Goal: Task Accomplishment & Management: Manage account settings

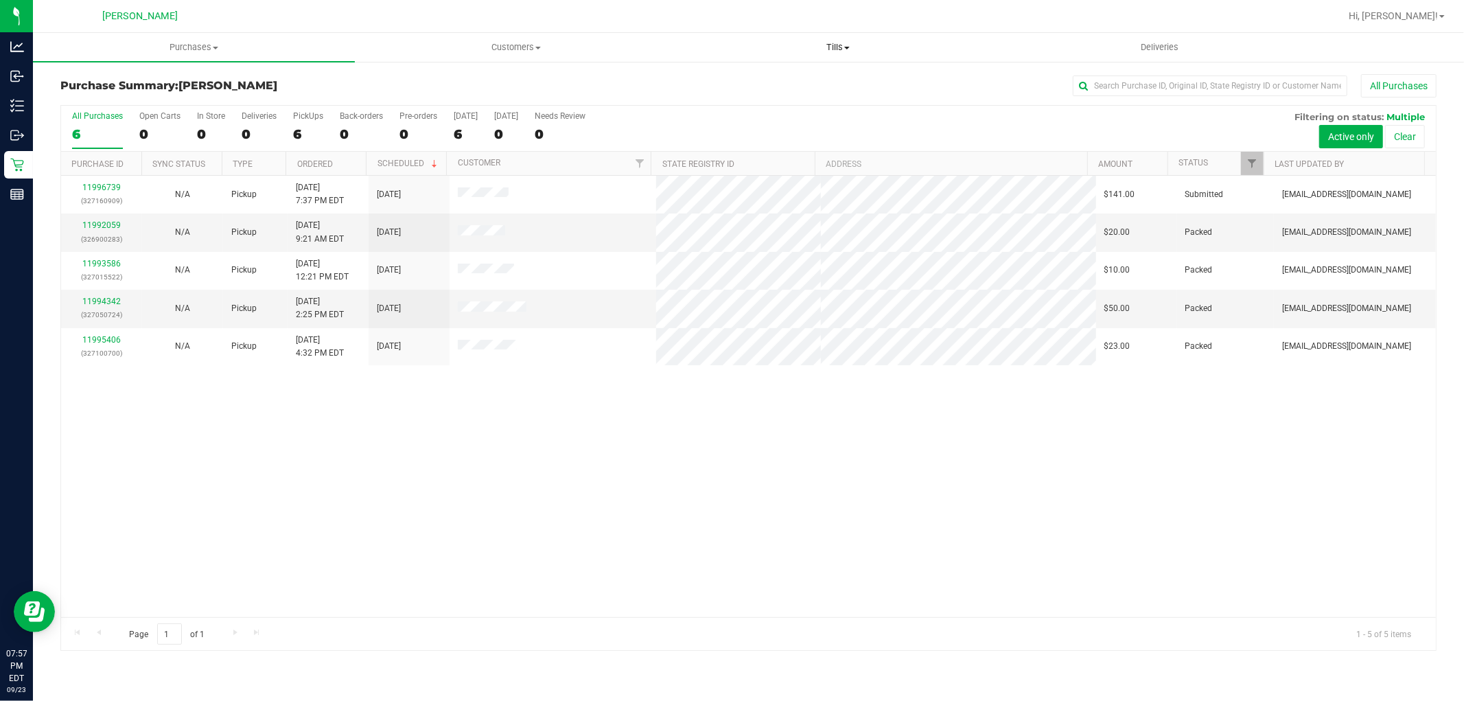
click at [839, 46] on span "Tills" at bounding box center [837, 47] width 321 height 12
click at [751, 85] on span "Manage tills" at bounding box center [723, 83] width 93 height 12
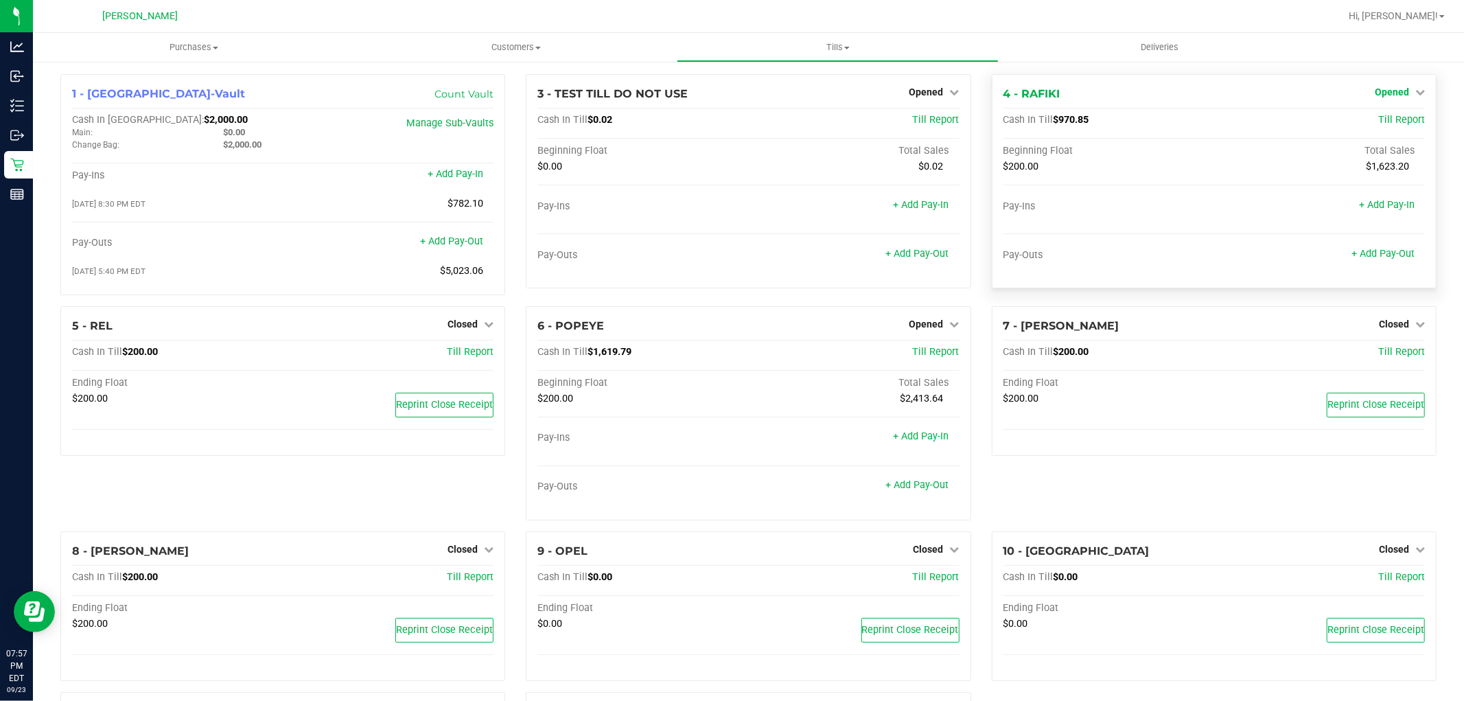
click at [1401, 93] on link "Opened" at bounding box center [1400, 91] width 50 height 11
click at [1375, 125] on link "Close Till" at bounding box center [1393, 120] width 37 height 11
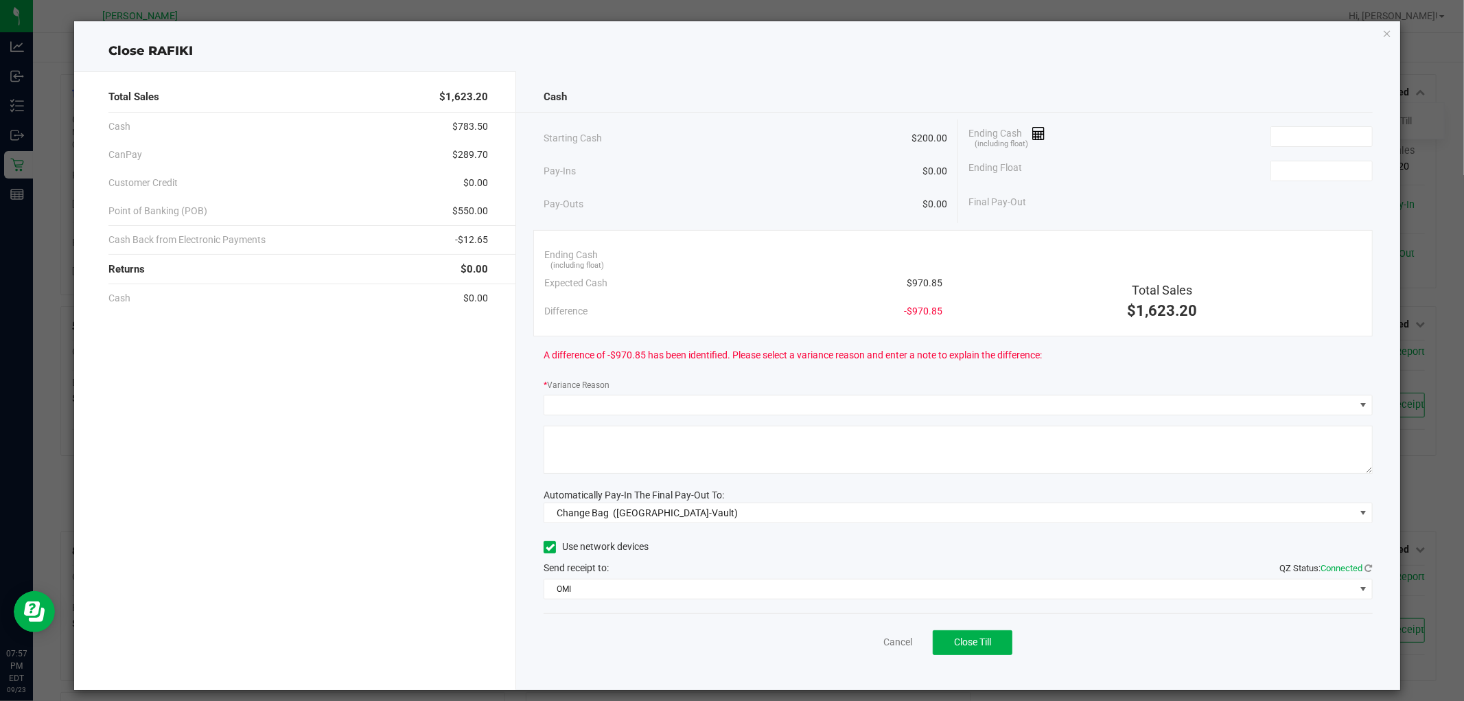
click at [937, 283] on div "Ending Cash (including float) Expected Cash $970.85 Difference -$970.85" at bounding box center [743, 283] width 419 height 84
click at [927, 283] on span "$970.85" at bounding box center [925, 283] width 36 height 14
copy span "970.85"
click at [1301, 143] on input at bounding box center [1321, 136] width 101 height 19
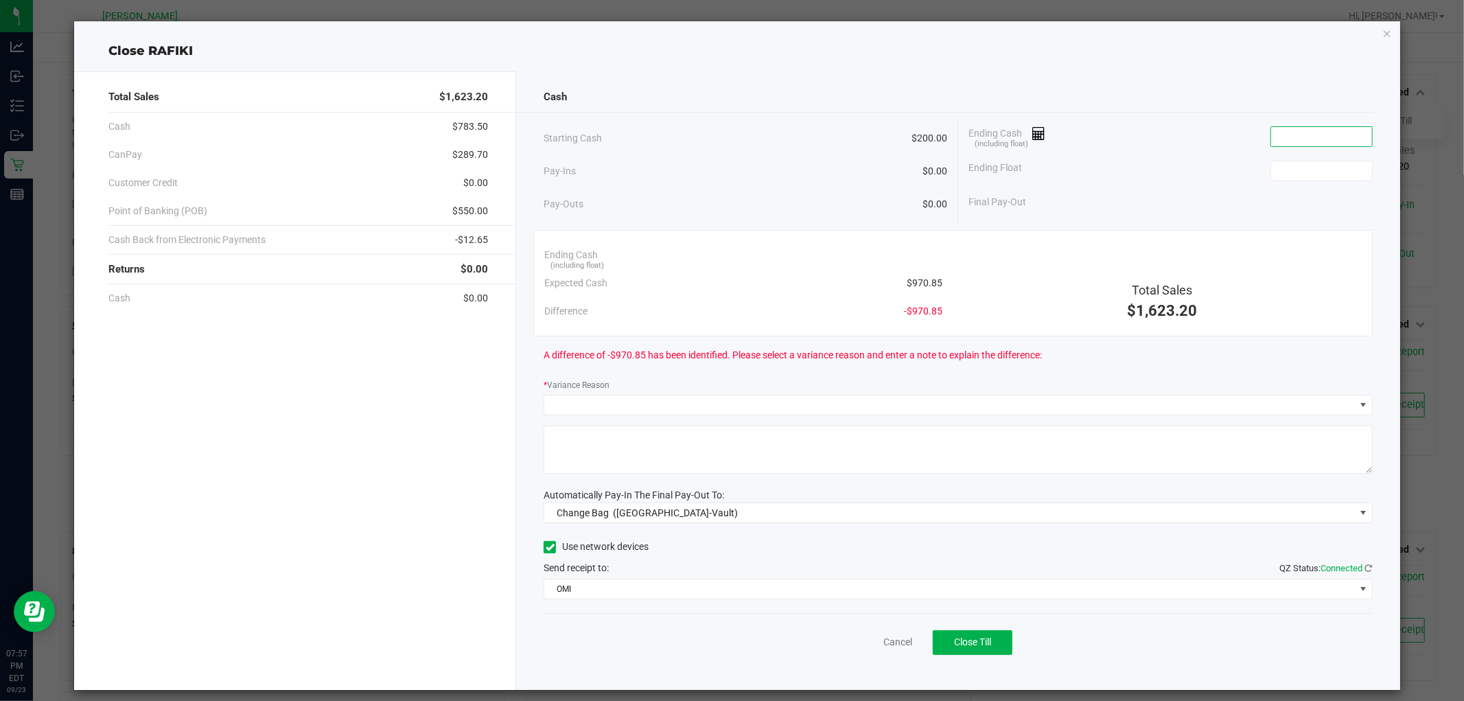
paste input "970.85"
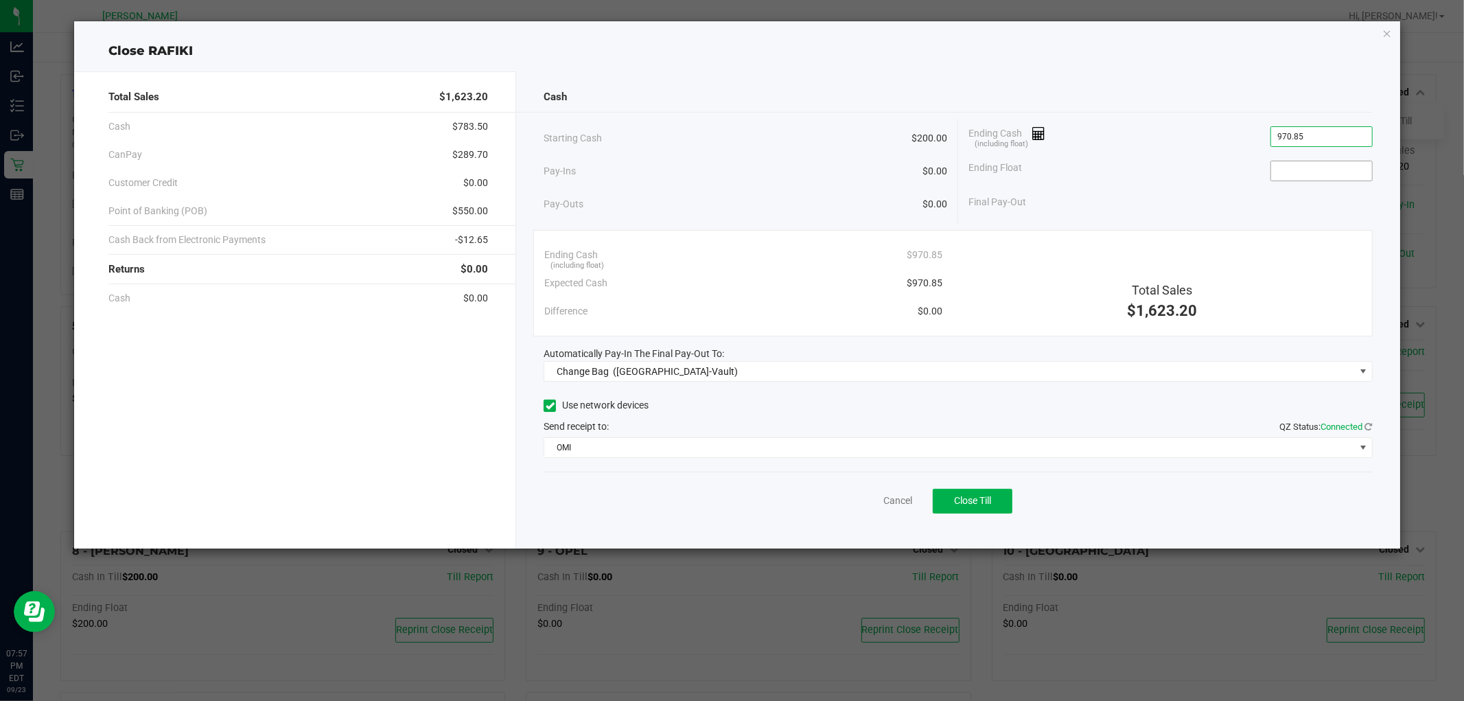
type input "$970.85"
click at [1301, 168] on input at bounding box center [1321, 170] width 101 height 19
type input "$200.00"
click at [1198, 207] on div "Final Pay-Out $770.85" at bounding box center [1170, 202] width 404 height 28
click at [306, 698] on ngb-modal-window "Close RAFIKI Total Sales $1,623.20 Cash $783.50 CanPay $289.70 Customer Credit …" at bounding box center [737, 350] width 1474 height 701
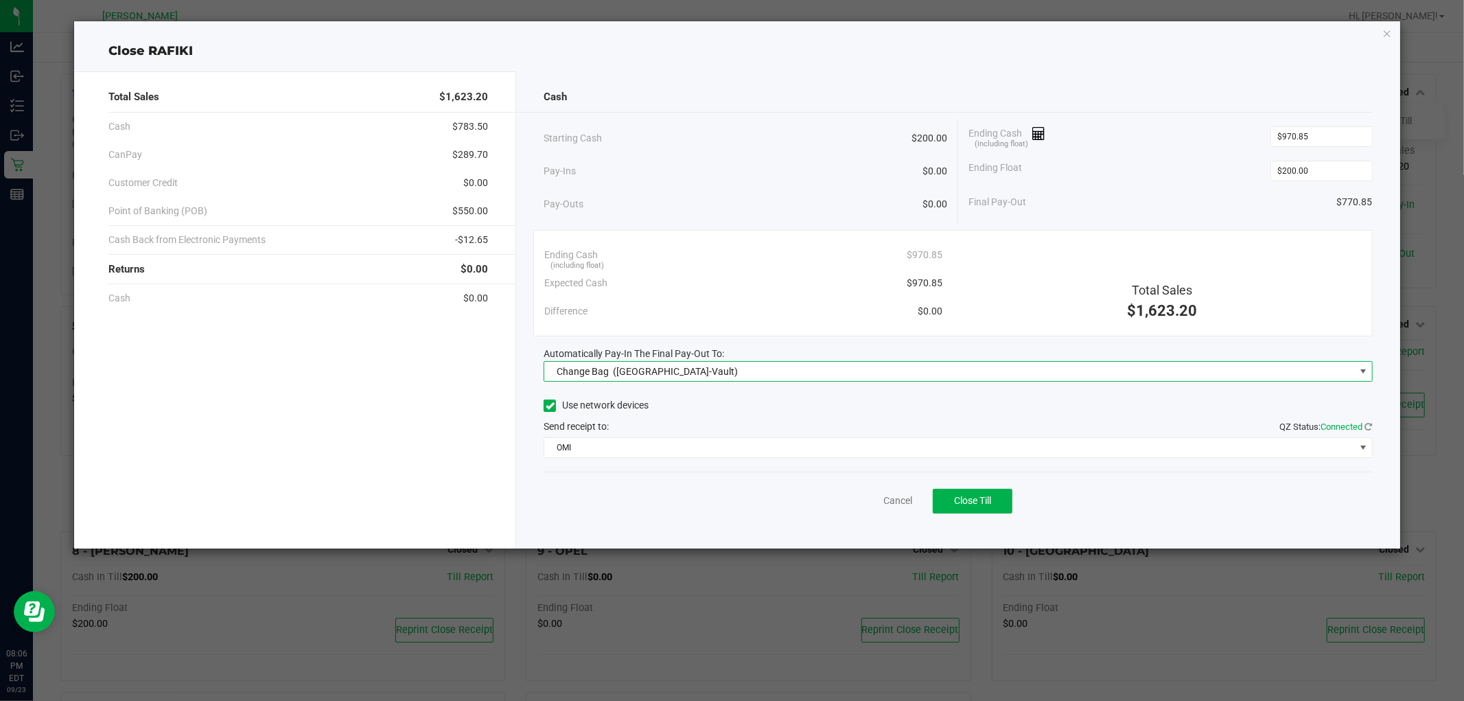
click at [815, 373] on span "Change Bag ([GEOGRAPHIC_DATA]-Vault)" at bounding box center [949, 371] width 810 height 19
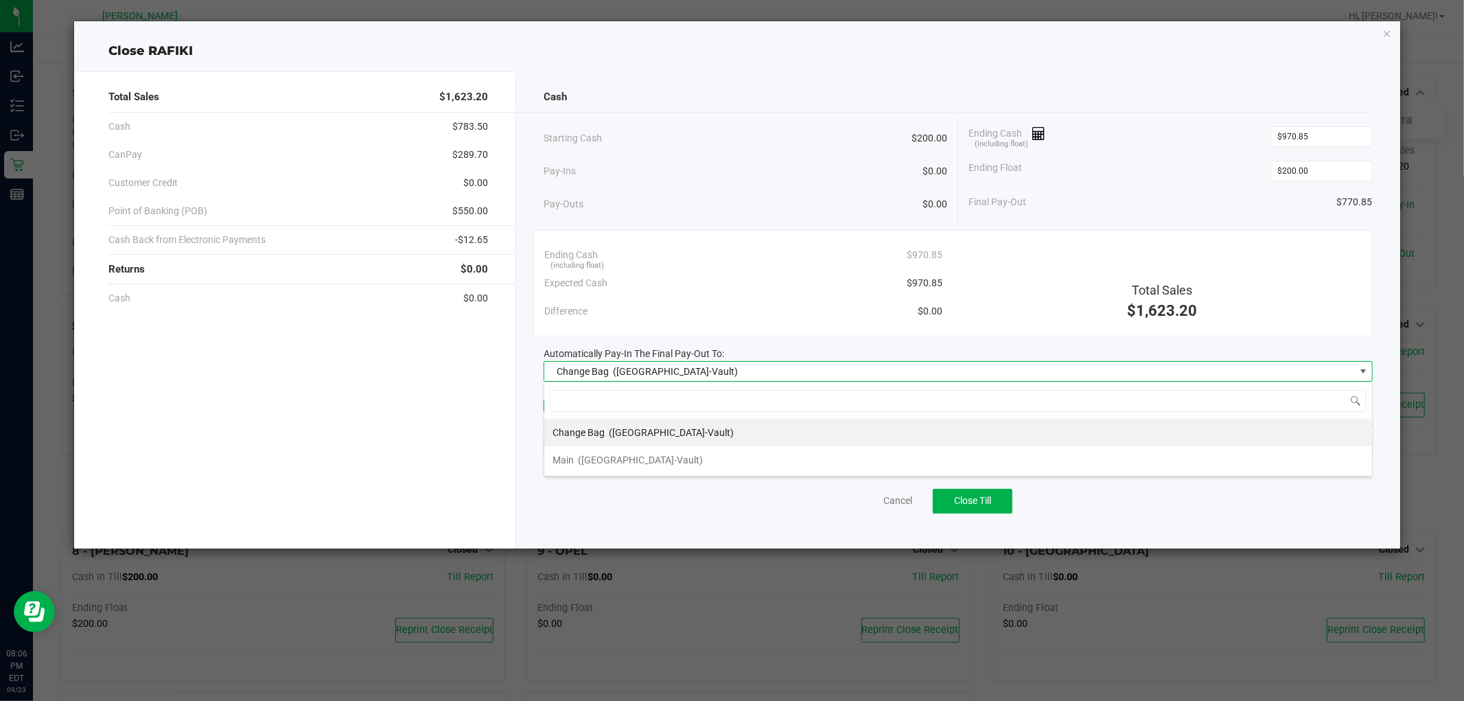
scroll to position [21, 828]
click at [644, 459] on li "Main ([GEOGRAPHIC_DATA]-Vault)" at bounding box center [958, 459] width 828 height 27
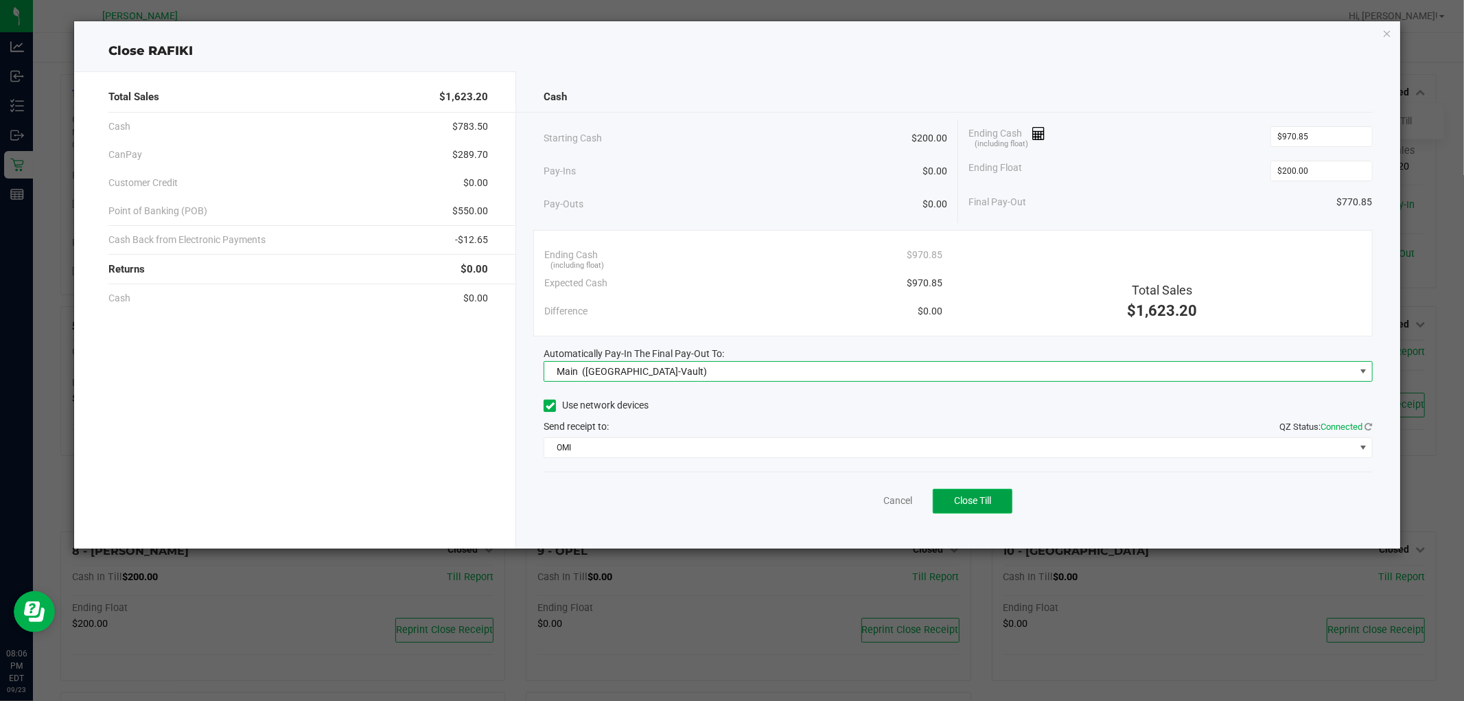
click at [973, 500] on span "Close Till" at bounding box center [972, 500] width 37 height 11
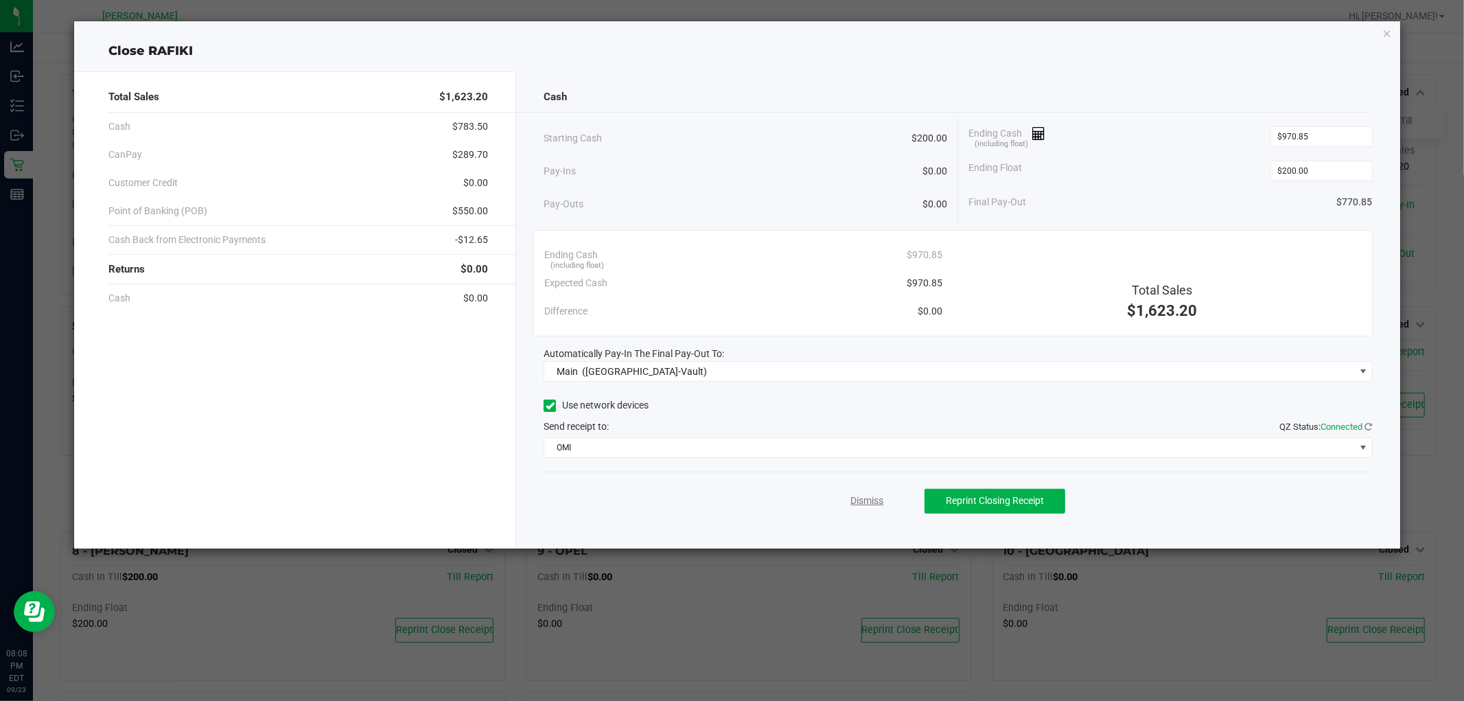
click at [874, 505] on link "Dismiss" at bounding box center [866, 501] width 33 height 14
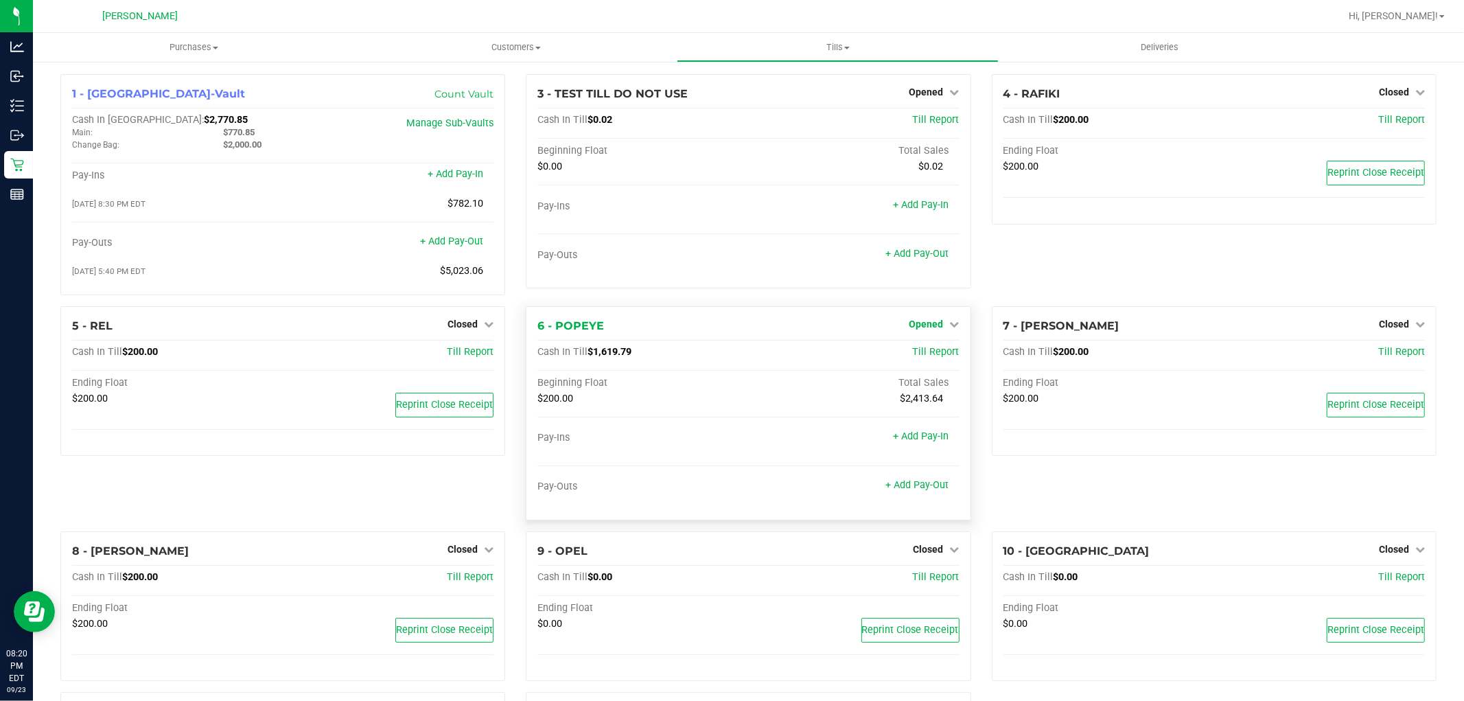
click at [941, 327] on link "Opened" at bounding box center [934, 323] width 50 height 11
click at [930, 353] on link "Close Till" at bounding box center [927, 352] width 37 height 11
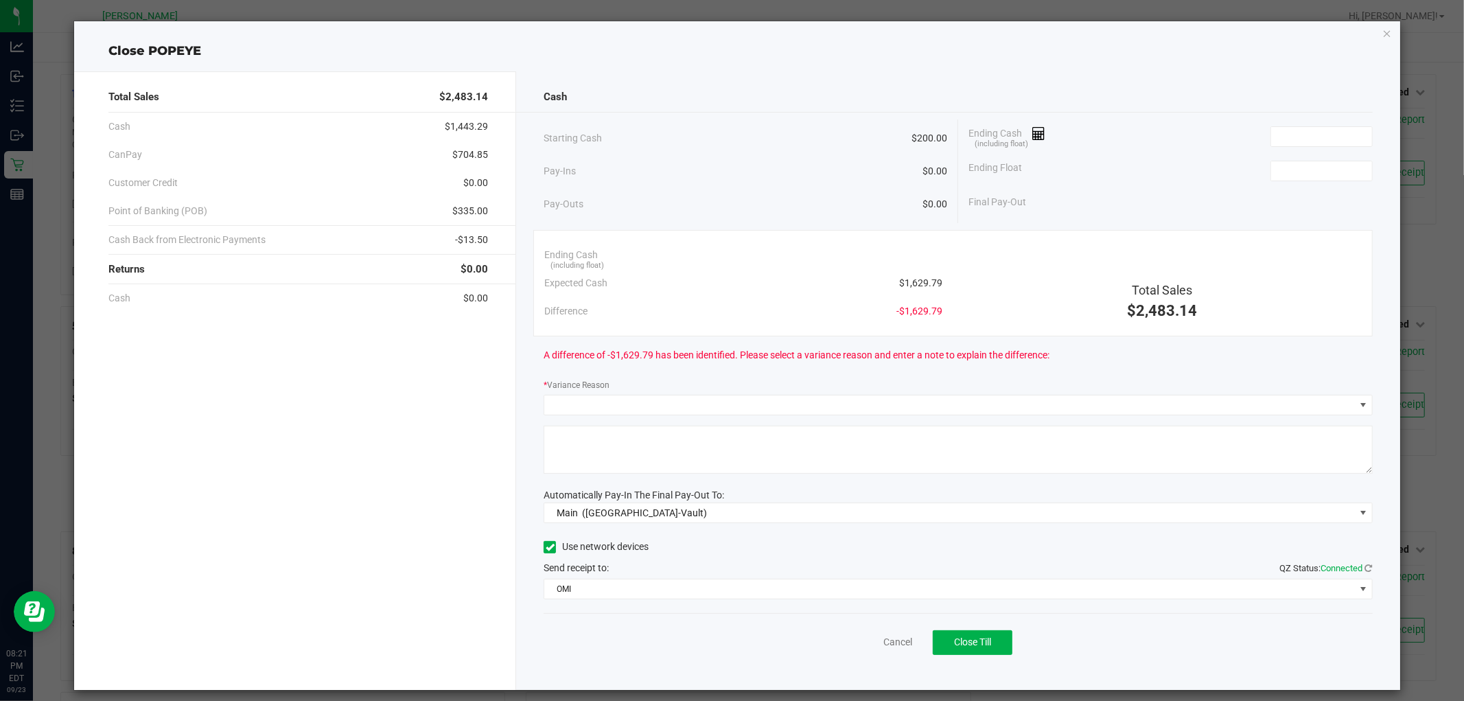
click at [914, 290] on span "$1,629.79" at bounding box center [920, 283] width 43 height 14
copy span "$1,629.79"
click at [1327, 132] on input at bounding box center [1321, 136] width 101 height 19
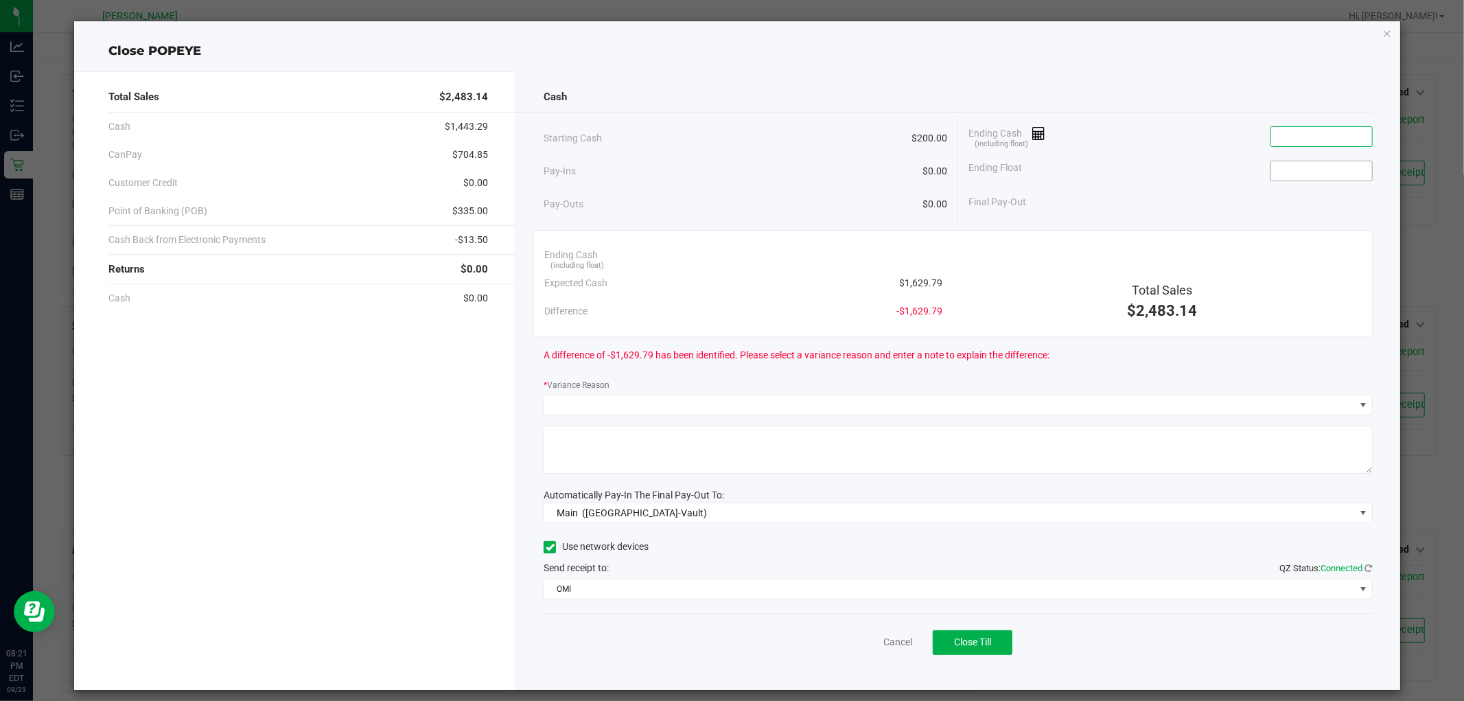
paste input "1629.79"
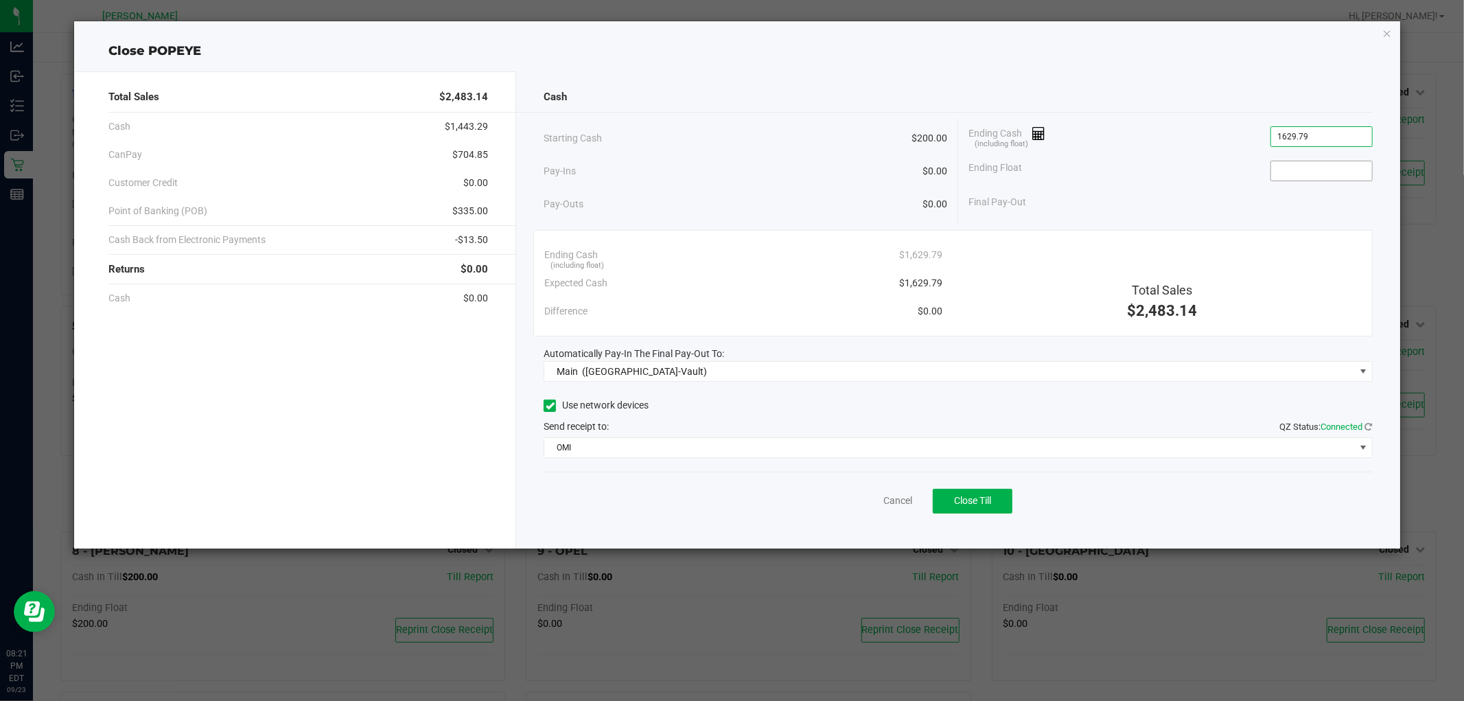
type input "$1,629.79"
click at [1319, 163] on input at bounding box center [1321, 170] width 101 height 19
type input "$200.00"
click at [1129, 200] on div "Final Pay-Out $1,429.79" at bounding box center [1170, 202] width 404 height 28
click at [1390, 28] on icon "button" at bounding box center [1387, 33] width 10 height 16
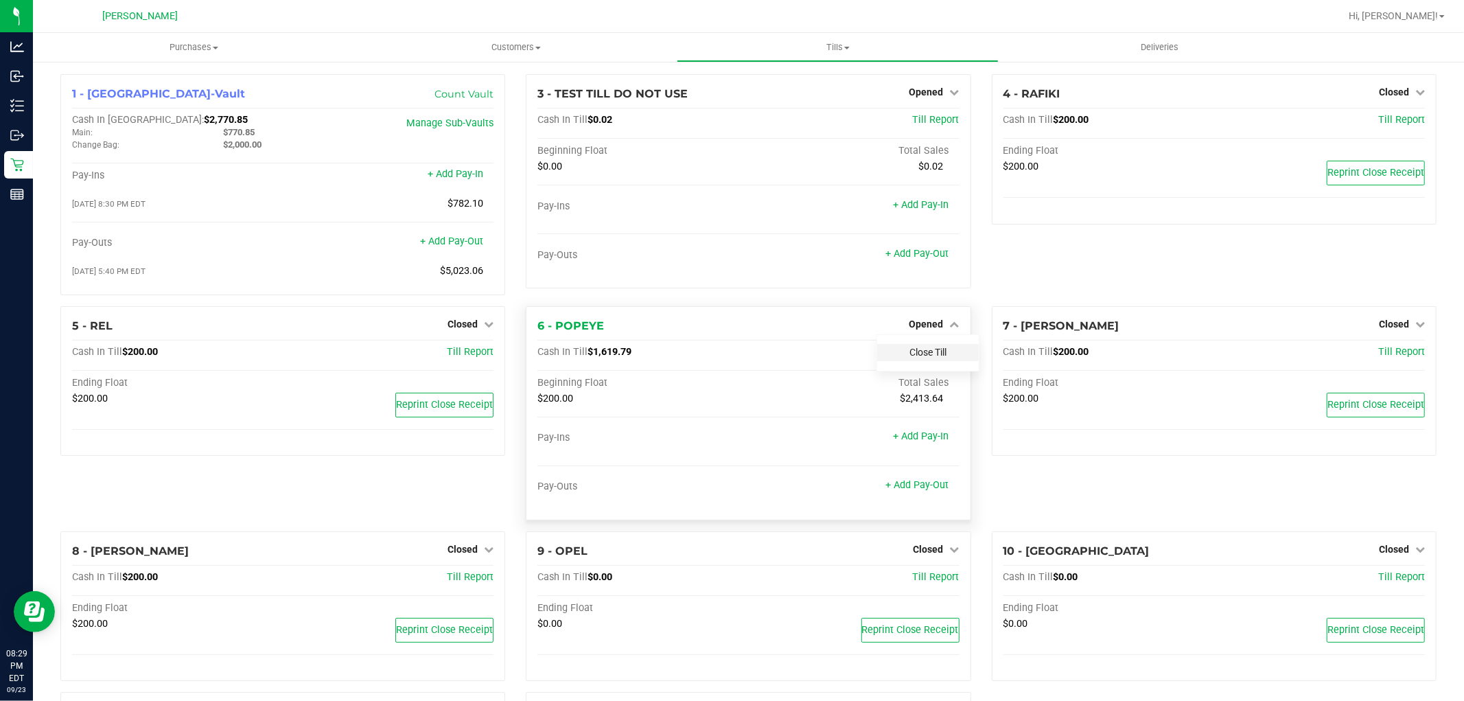
click at [912, 351] on link "Close Till" at bounding box center [927, 352] width 37 height 11
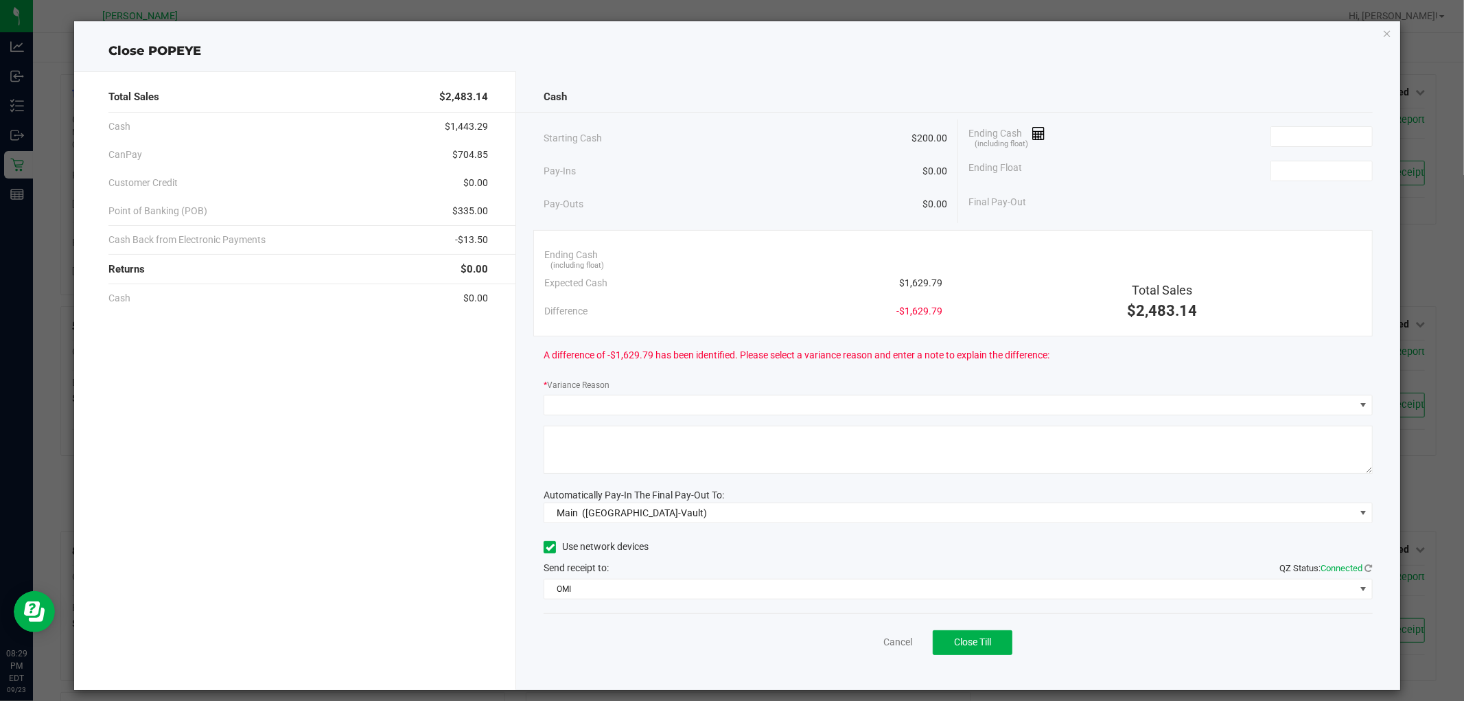
click at [908, 279] on span "$1,629.79" at bounding box center [920, 283] width 43 height 14
copy span "1,629.79"
click at [1308, 136] on input at bounding box center [1321, 136] width 101 height 19
paste input "1629.79"
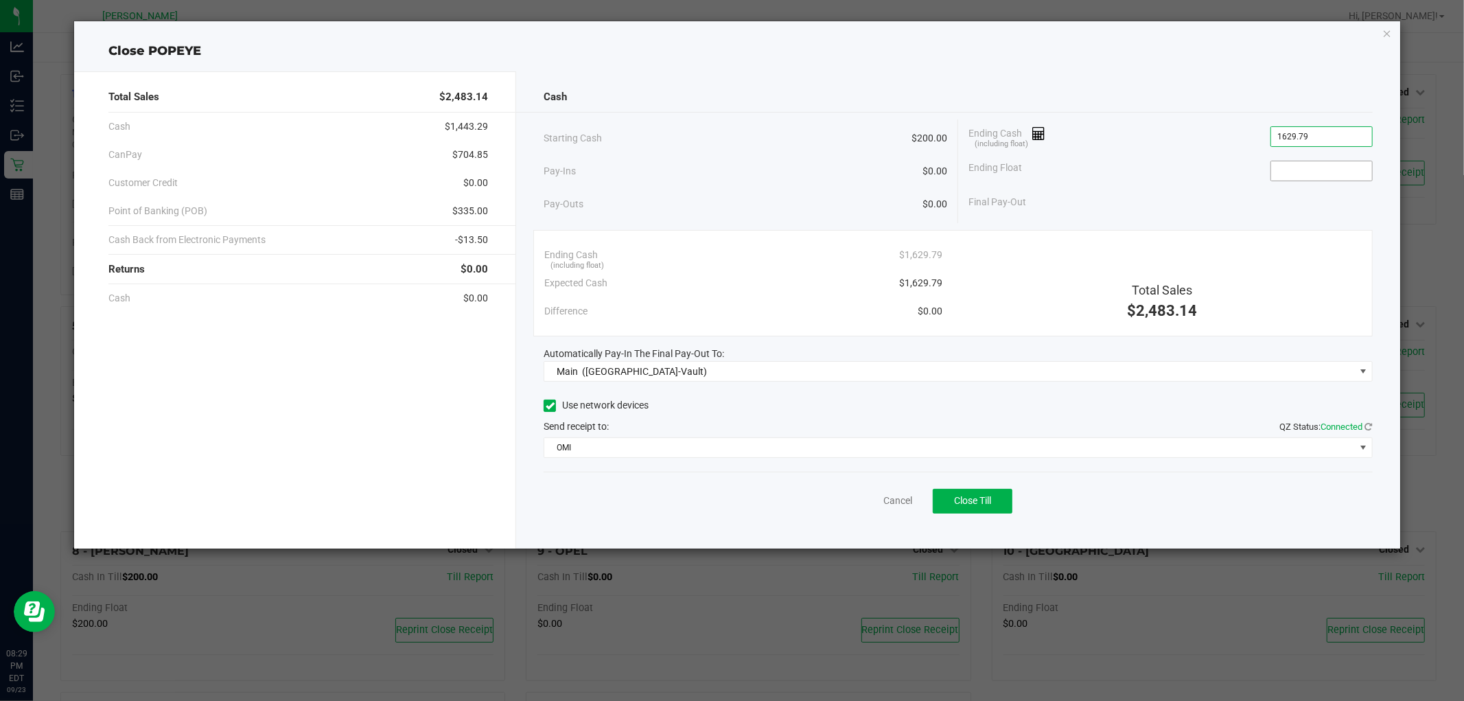
type input "$1,629.79"
click at [1299, 178] on input at bounding box center [1321, 170] width 101 height 19
type input "$200.00"
click at [1167, 211] on div "Final Pay-Out $1,429.79" at bounding box center [1170, 202] width 404 height 28
click at [983, 493] on button "Close Till" at bounding box center [973, 501] width 80 height 25
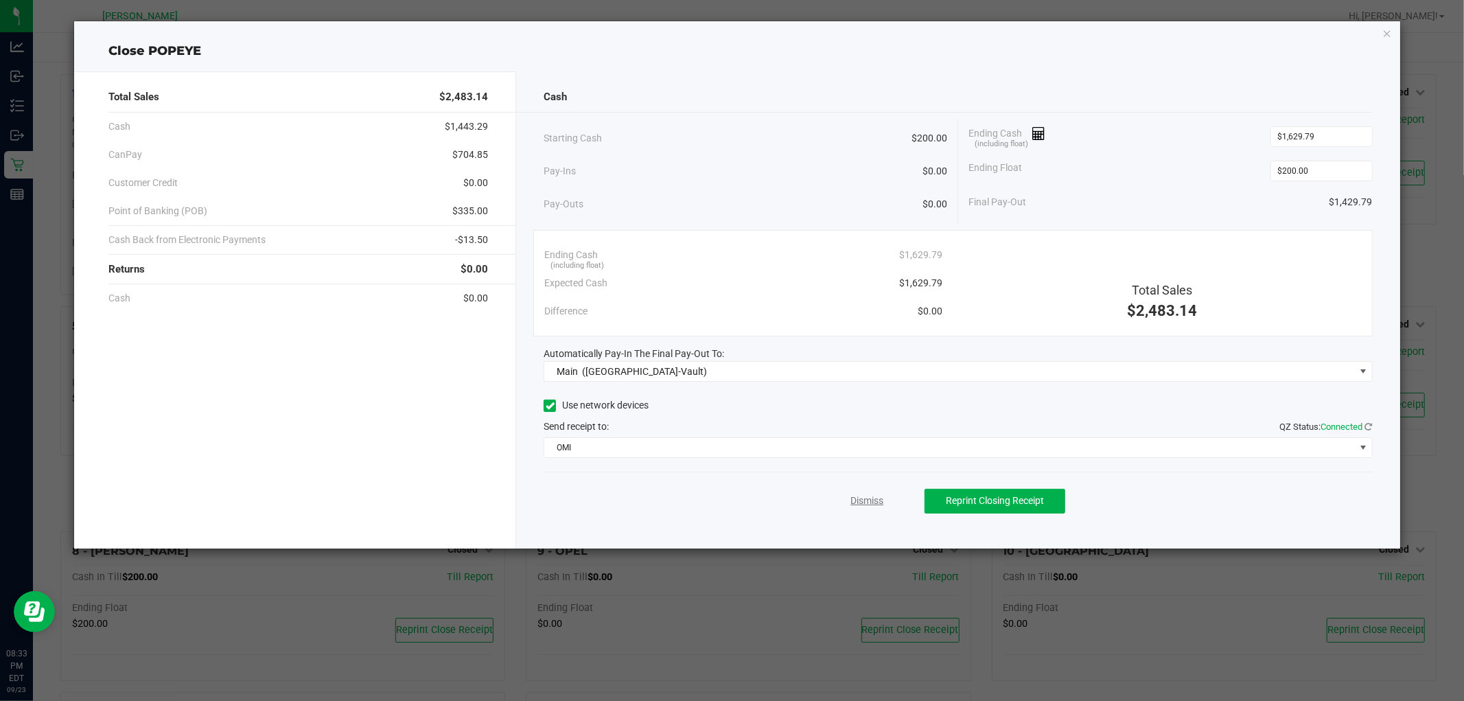
click at [875, 499] on link "Dismiss" at bounding box center [866, 501] width 33 height 14
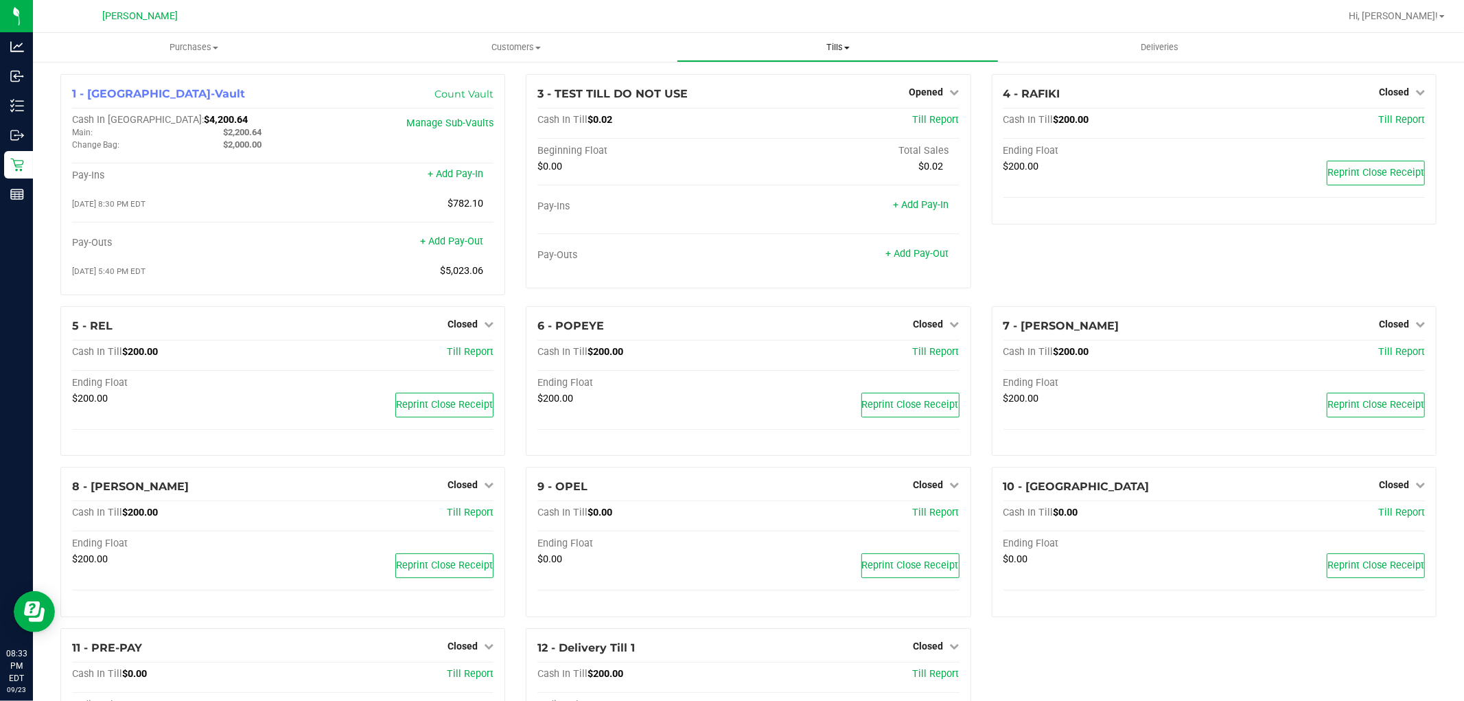
click at [835, 49] on span "Tills" at bounding box center [837, 47] width 321 height 12
click at [772, 101] on span "Reconcile e-payments" at bounding box center [745, 99] width 137 height 12
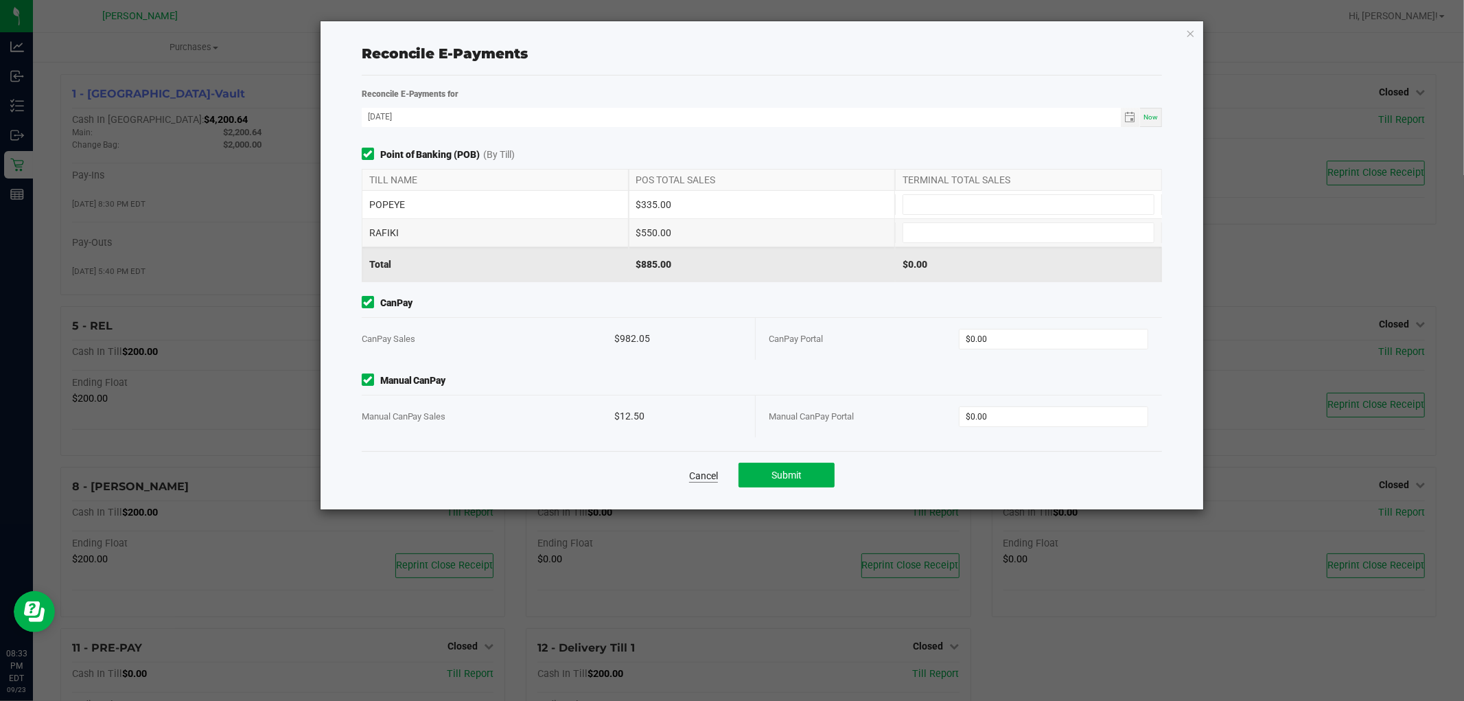
click at [708, 476] on link "Cancel" at bounding box center [703, 476] width 29 height 14
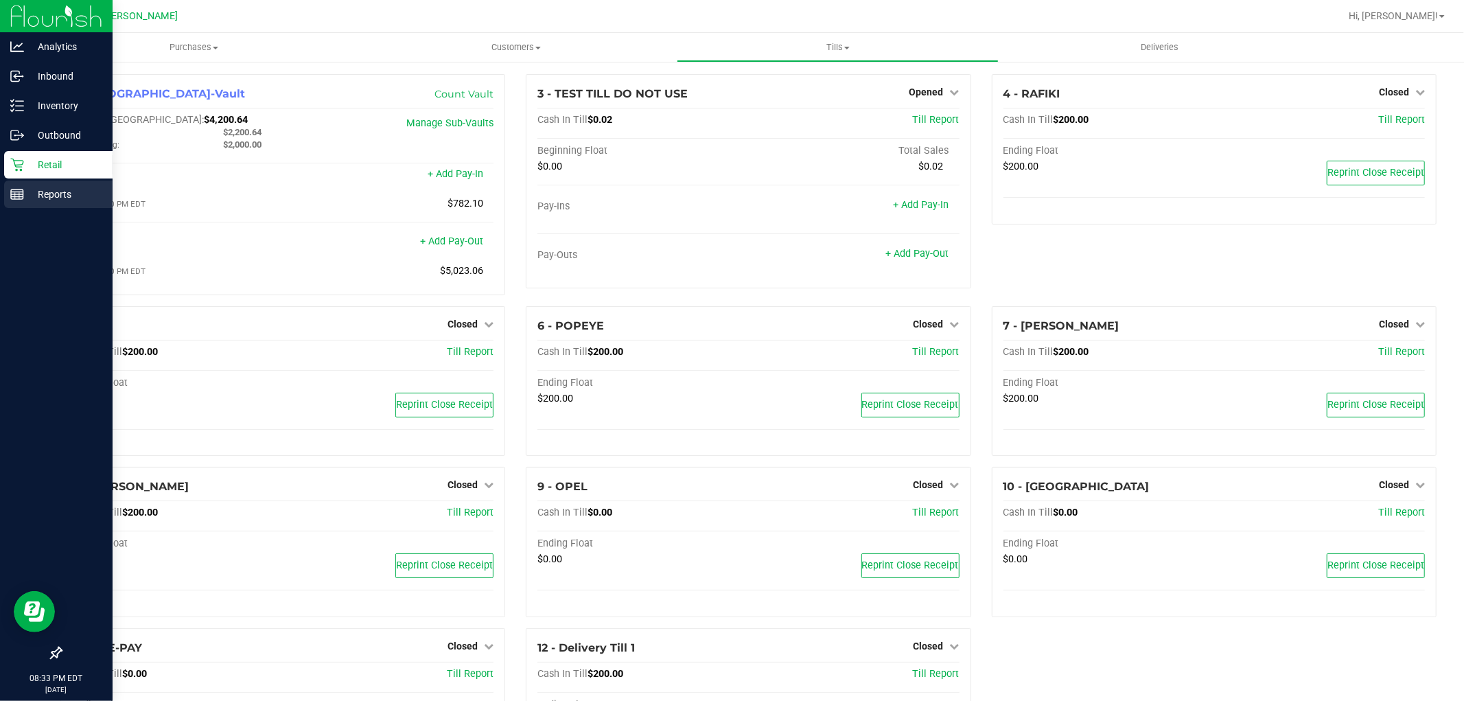
click at [65, 199] on p "Reports" at bounding box center [65, 194] width 82 height 16
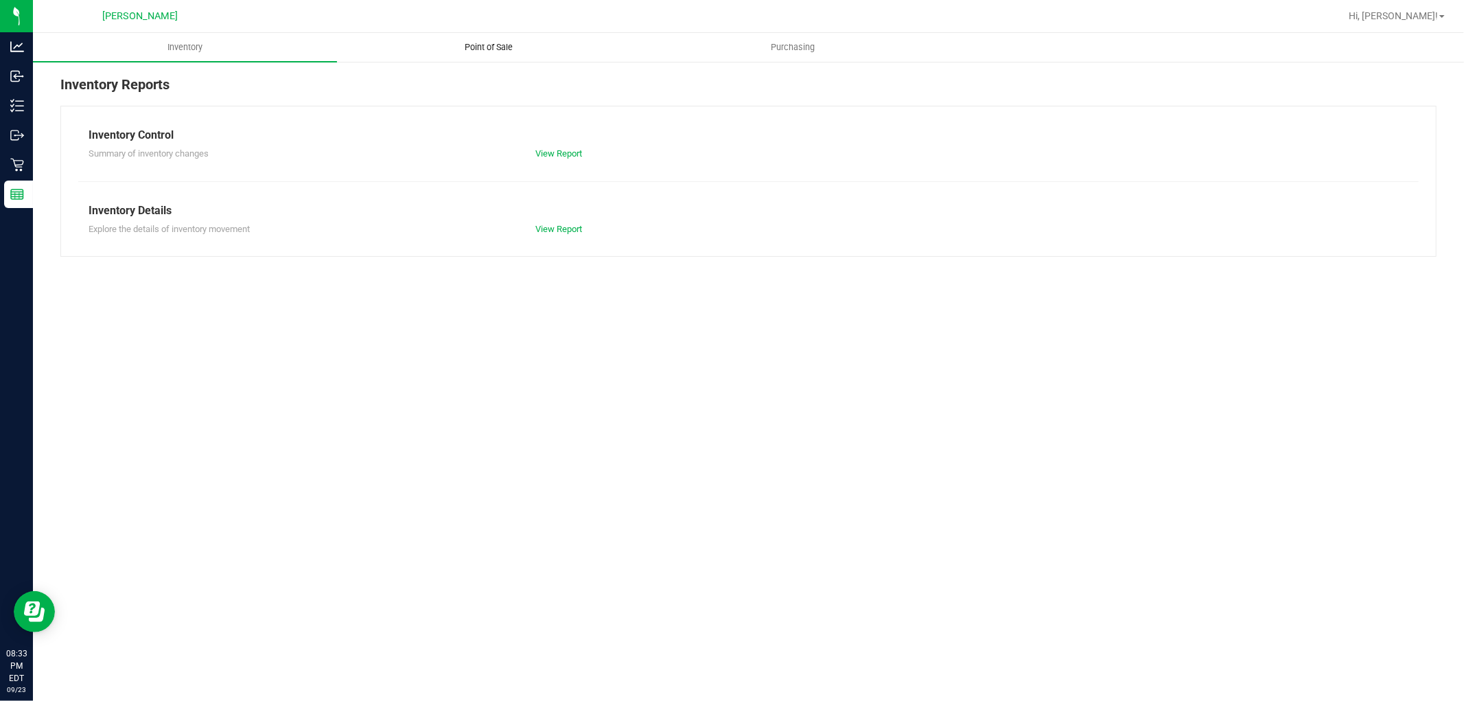
click at [486, 54] on uib-tab-heading "Point of Sale" at bounding box center [489, 47] width 303 height 27
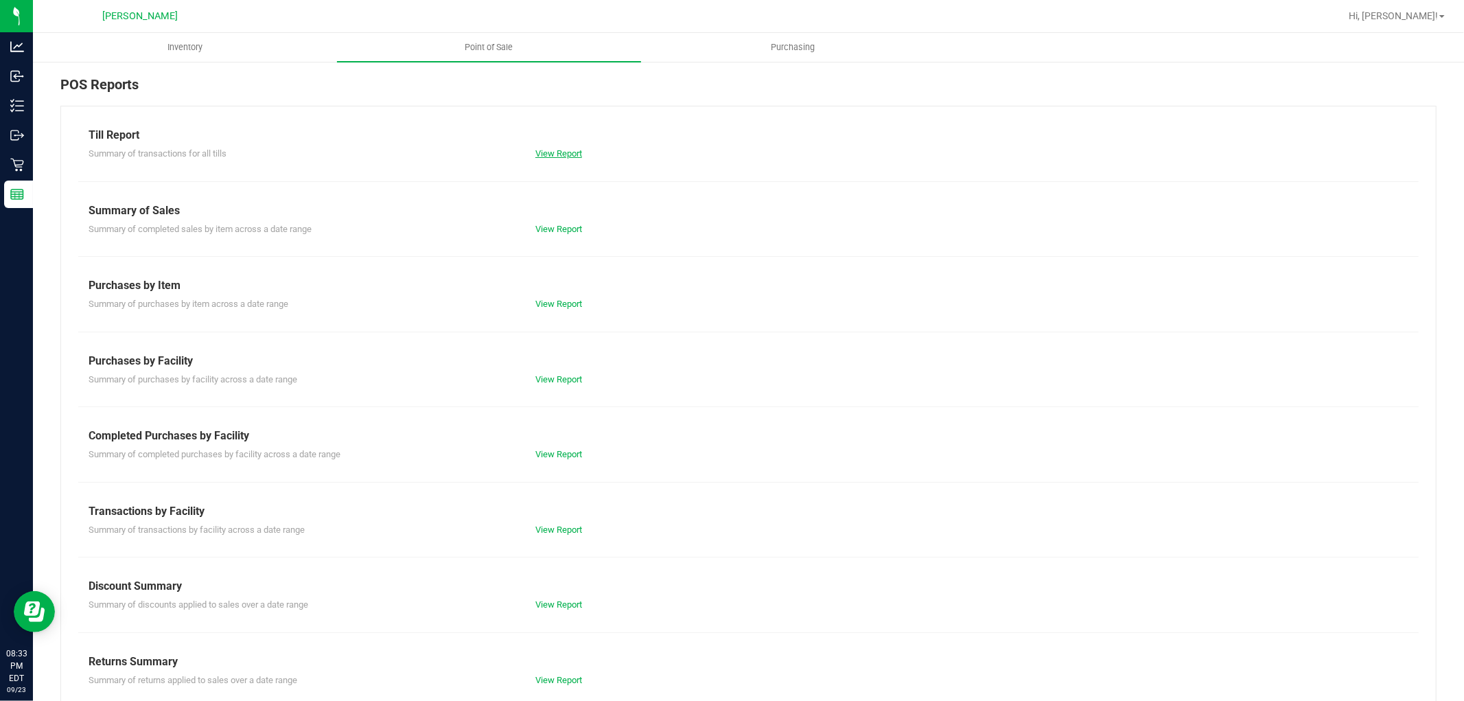
click at [559, 148] on link "View Report" at bounding box center [558, 153] width 47 height 10
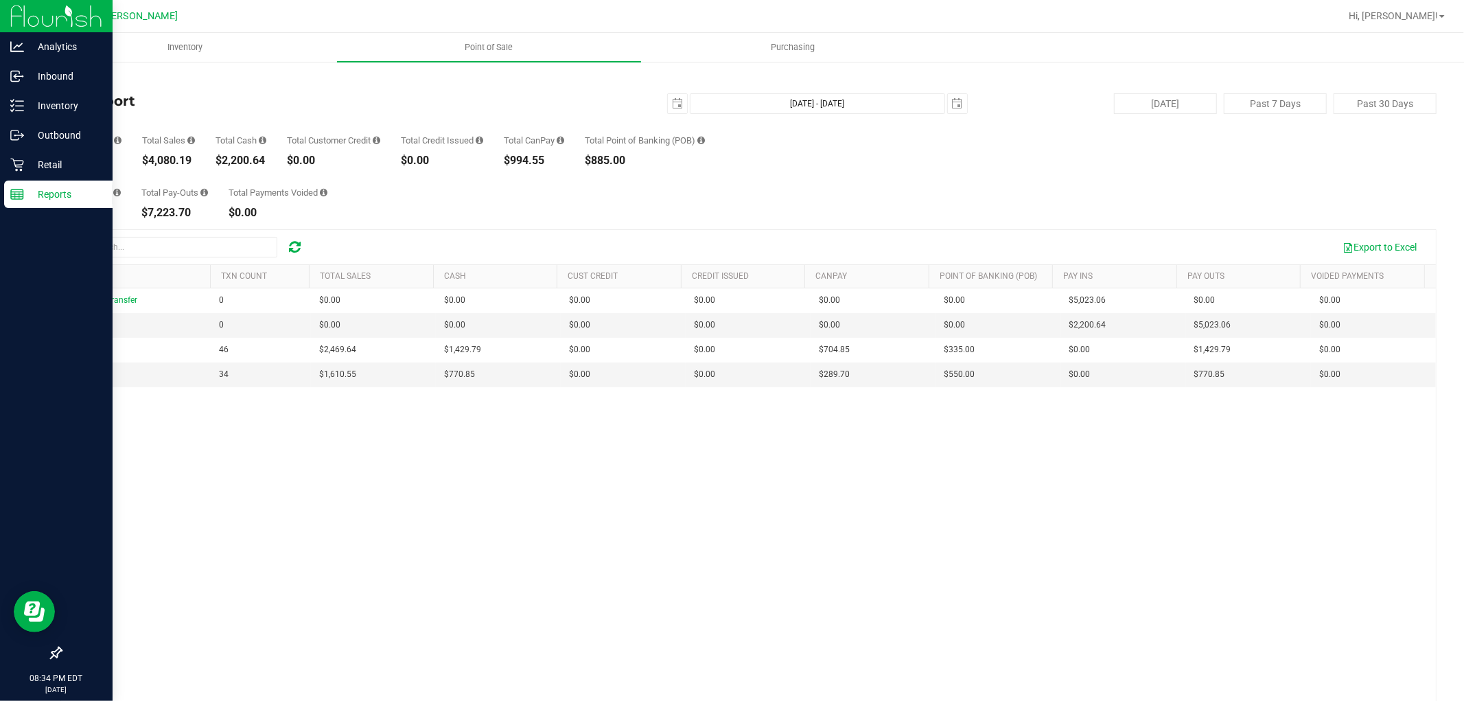
click at [56, 196] on p "Reports" at bounding box center [65, 194] width 82 height 16
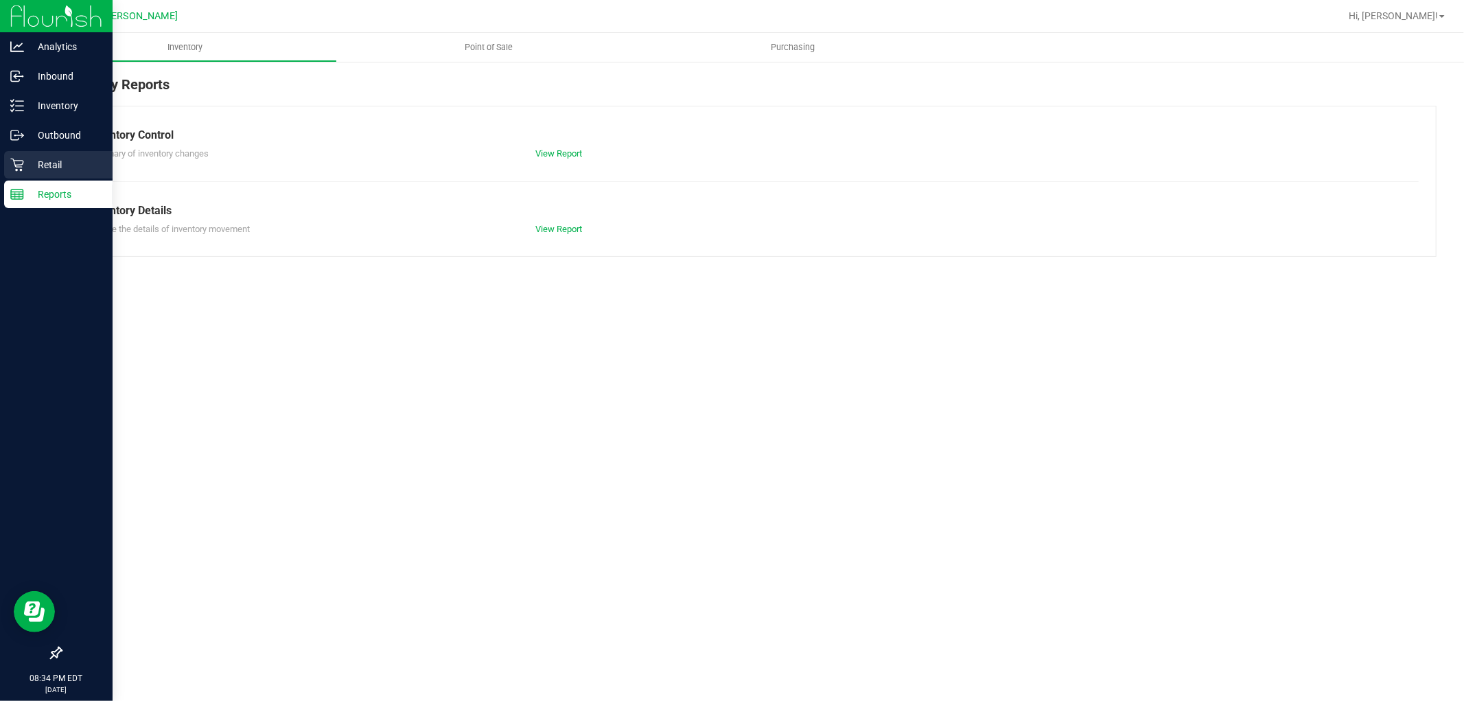
click at [49, 154] on div "Retail" at bounding box center [58, 164] width 108 height 27
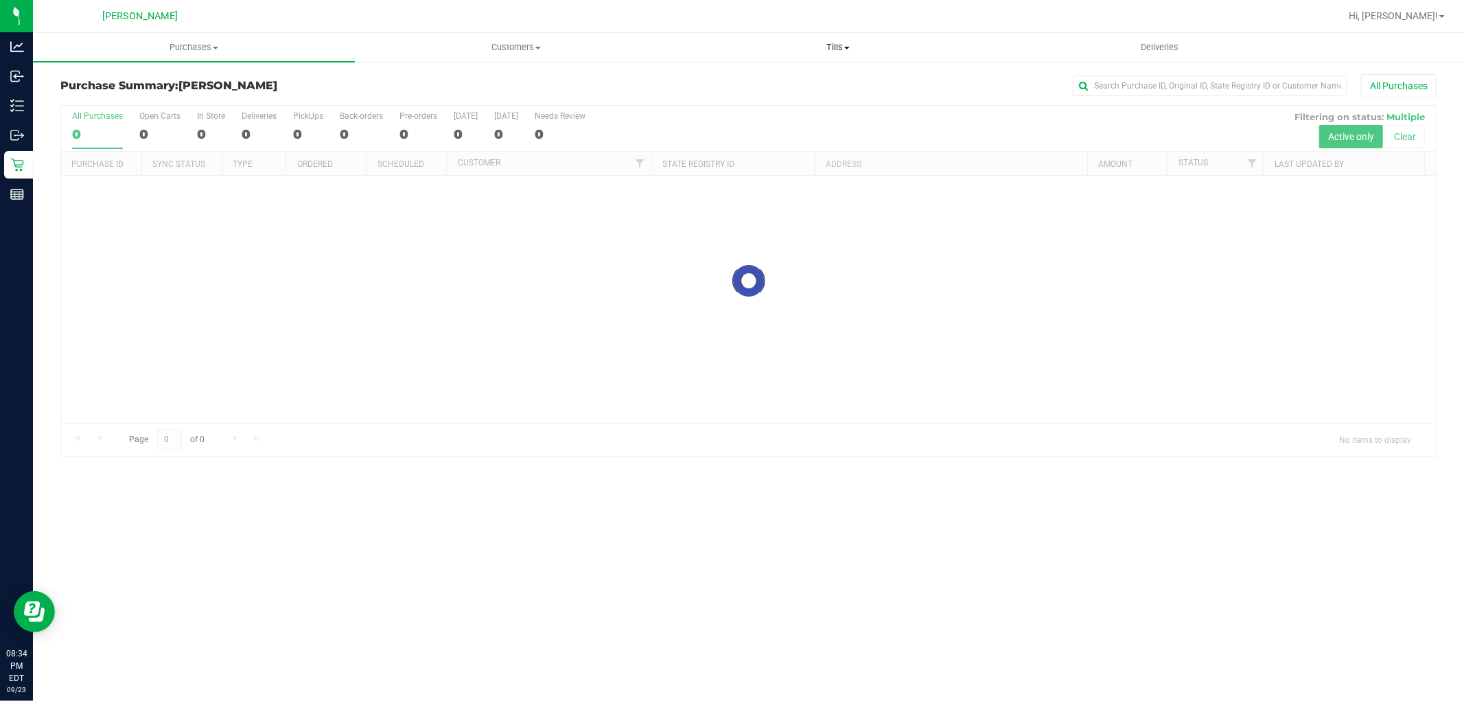
click at [831, 49] on span "Tills" at bounding box center [837, 47] width 321 height 12
click at [732, 79] on span "Manage tills" at bounding box center [723, 83] width 93 height 12
click at [728, 80] on span "Manage tills" at bounding box center [723, 83] width 93 height 12
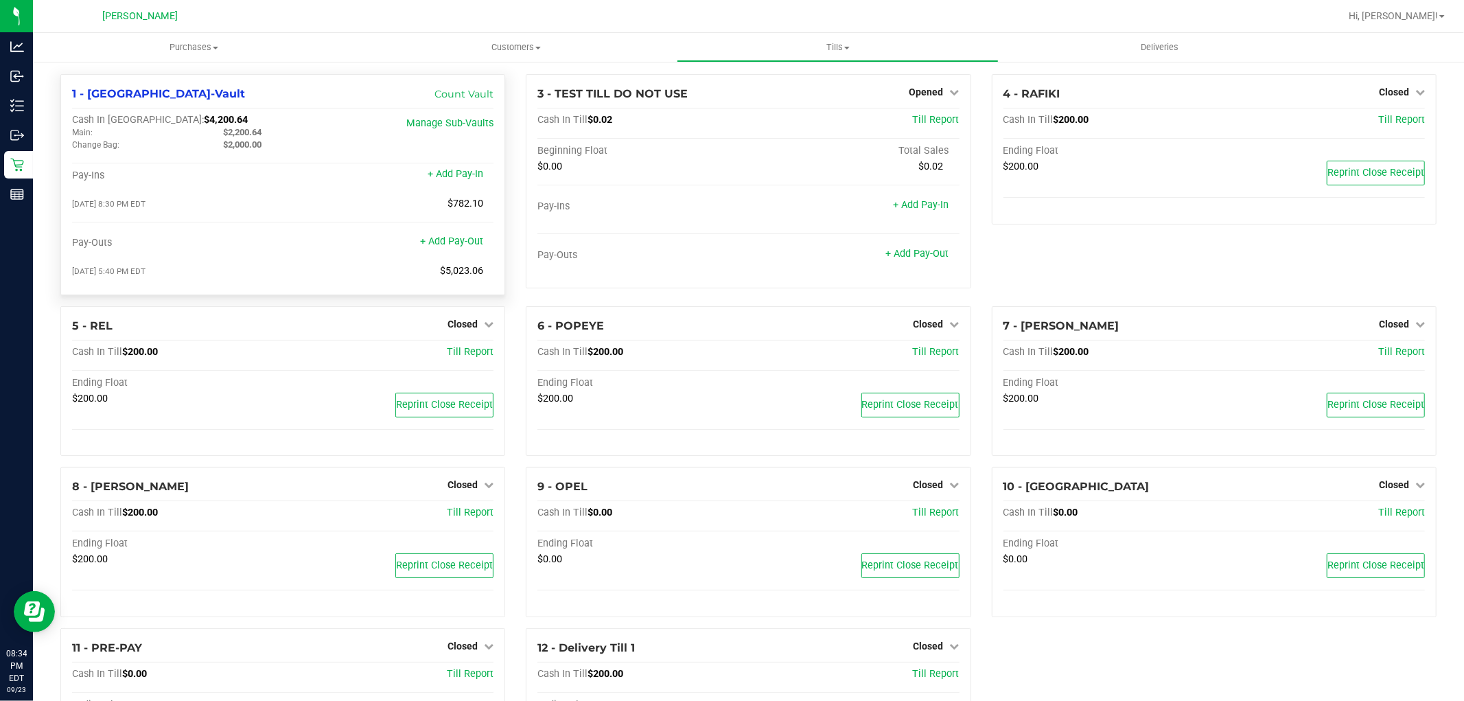
click at [204, 120] on span "$4,200.64" at bounding box center [226, 120] width 44 height 12
copy span "4,200.64"
click at [836, 45] on span "Tills" at bounding box center [837, 47] width 321 height 12
click at [778, 95] on span "Reconcile e-payments" at bounding box center [745, 99] width 137 height 12
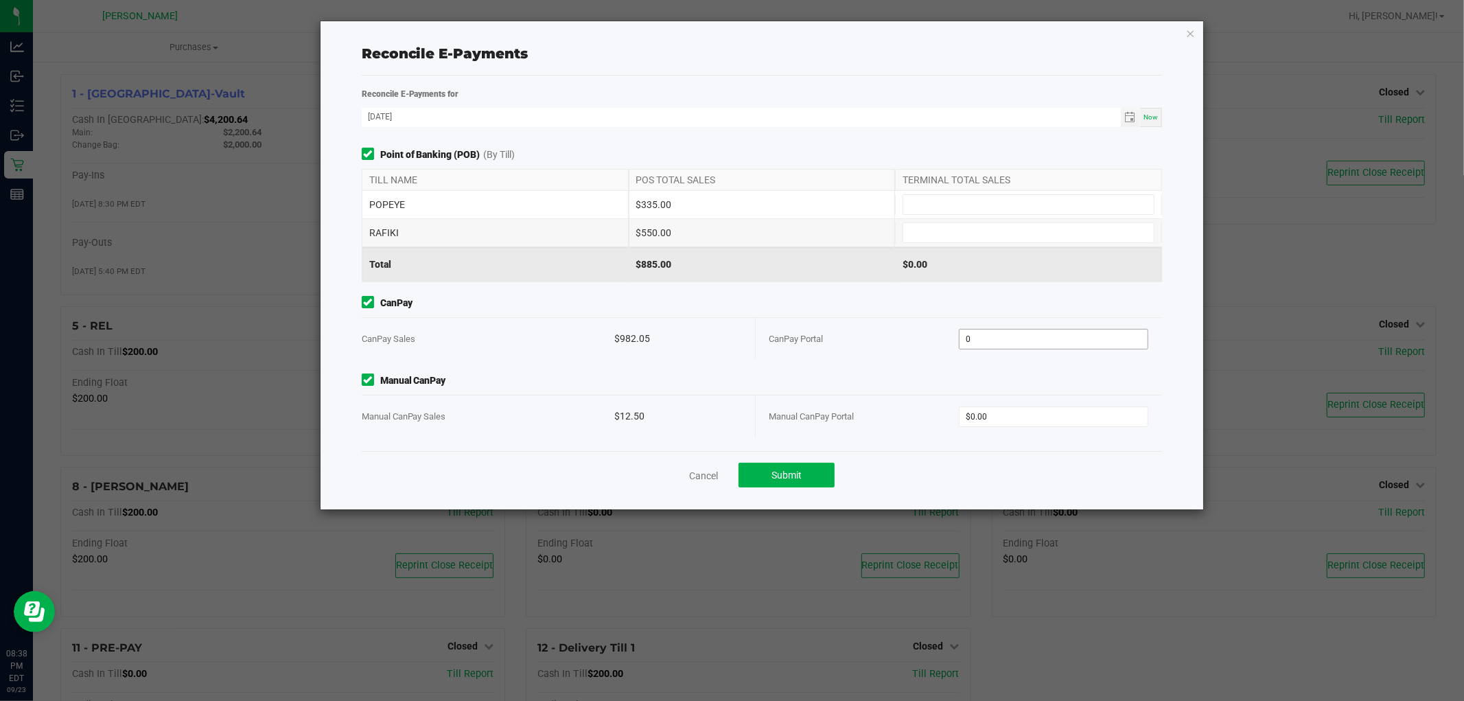
click at [1033, 336] on input "0" at bounding box center [1054, 338] width 188 height 19
type input "$982.05"
click at [1013, 426] on span "$0.00" at bounding box center [1053, 416] width 189 height 21
click at [1013, 423] on input "0" at bounding box center [1054, 416] width 188 height 19
type input "$12.50"
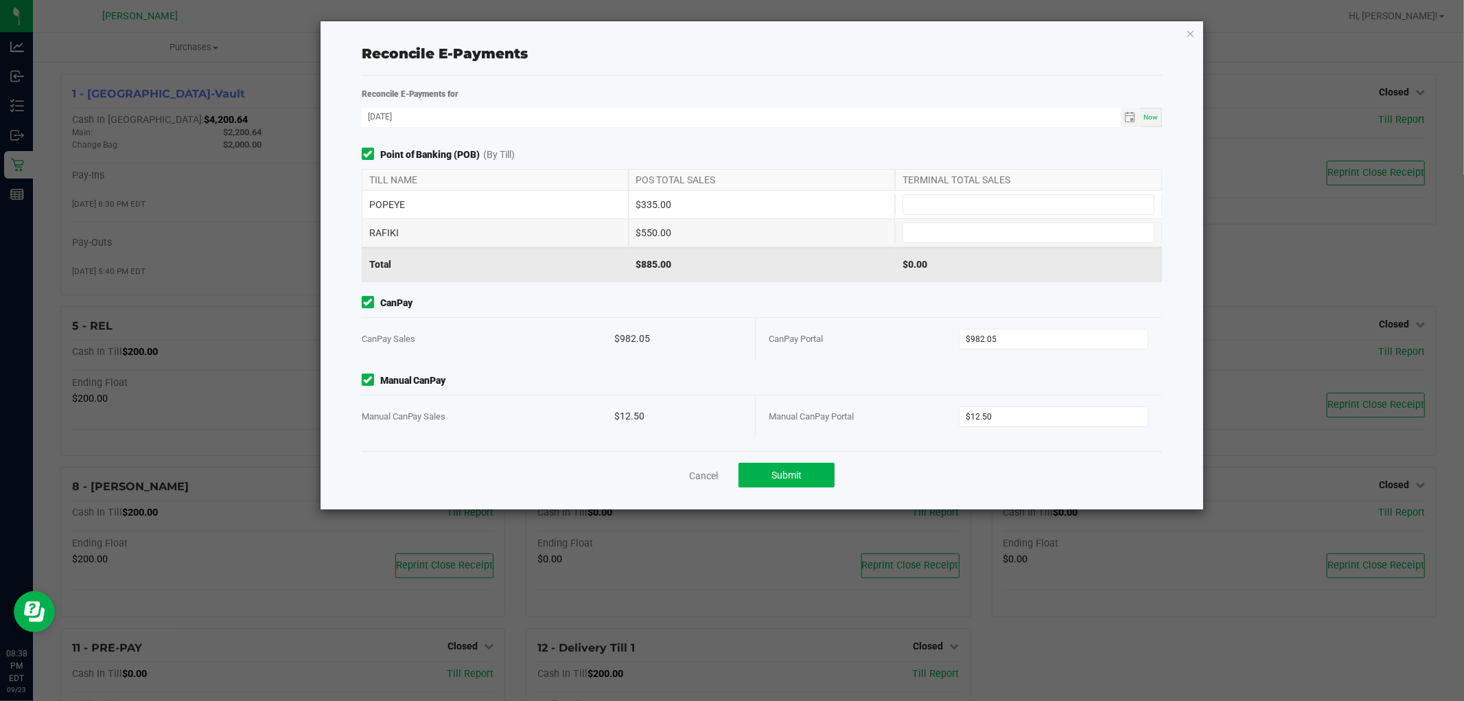
click at [1023, 386] on span "Manual CanPay" at bounding box center [762, 380] width 801 height 14
click at [956, 234] on input at bounding box center [1028, 232] width 251 height 19
type input "$550.00"
click at [944, 202] on input at bounding box center [1028, 204] width 251 height 19
type input "$335.00"
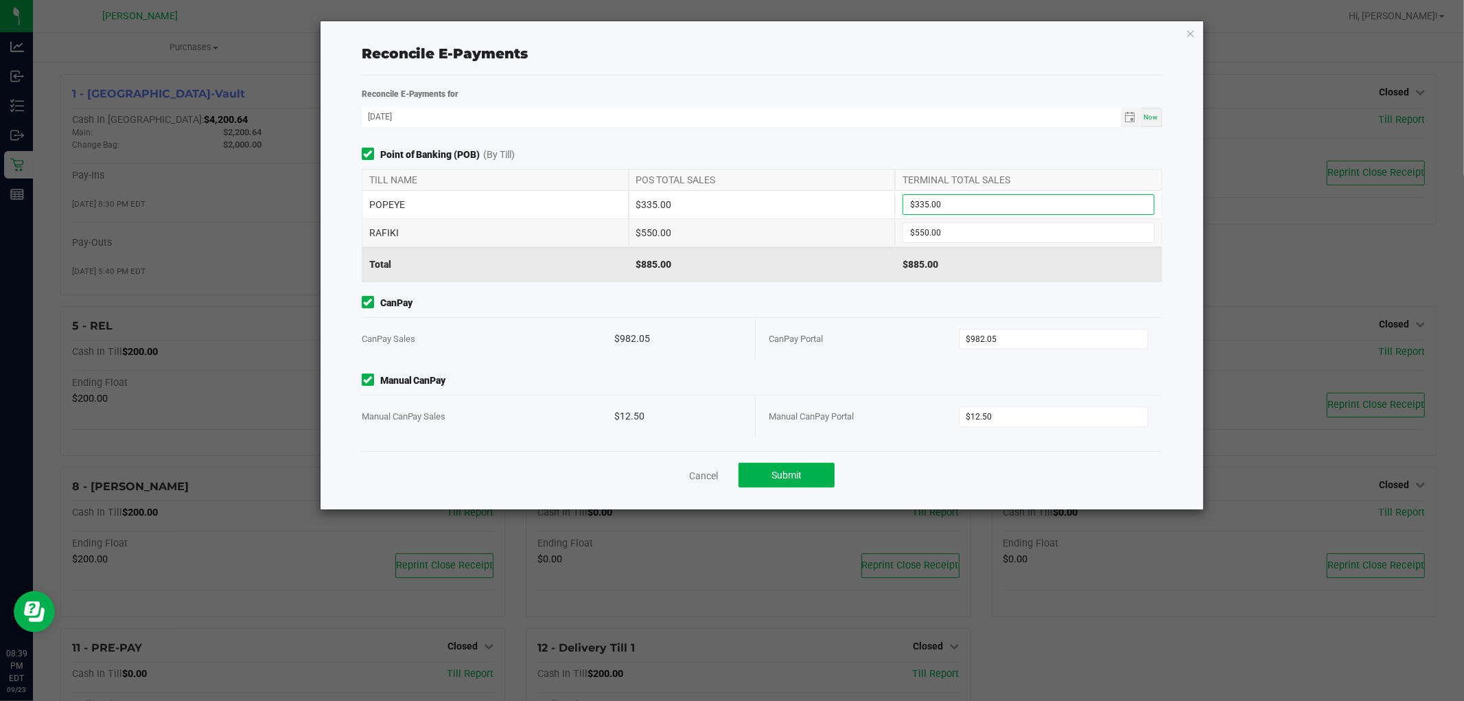
click at [842, 141] on div "Reconcile E-Payments for [DATE] Now Point of Banking (POB) (By Till) TILL NAME …" at bounding box center [762, 268] width 822 height 364
click at [770, 454] on div "Cancel Submit" at bounding box center [762, 474] width 801 height 47
click at [765, 474] on button "Submit" at bounding box center [787, 475] width 96 height 25
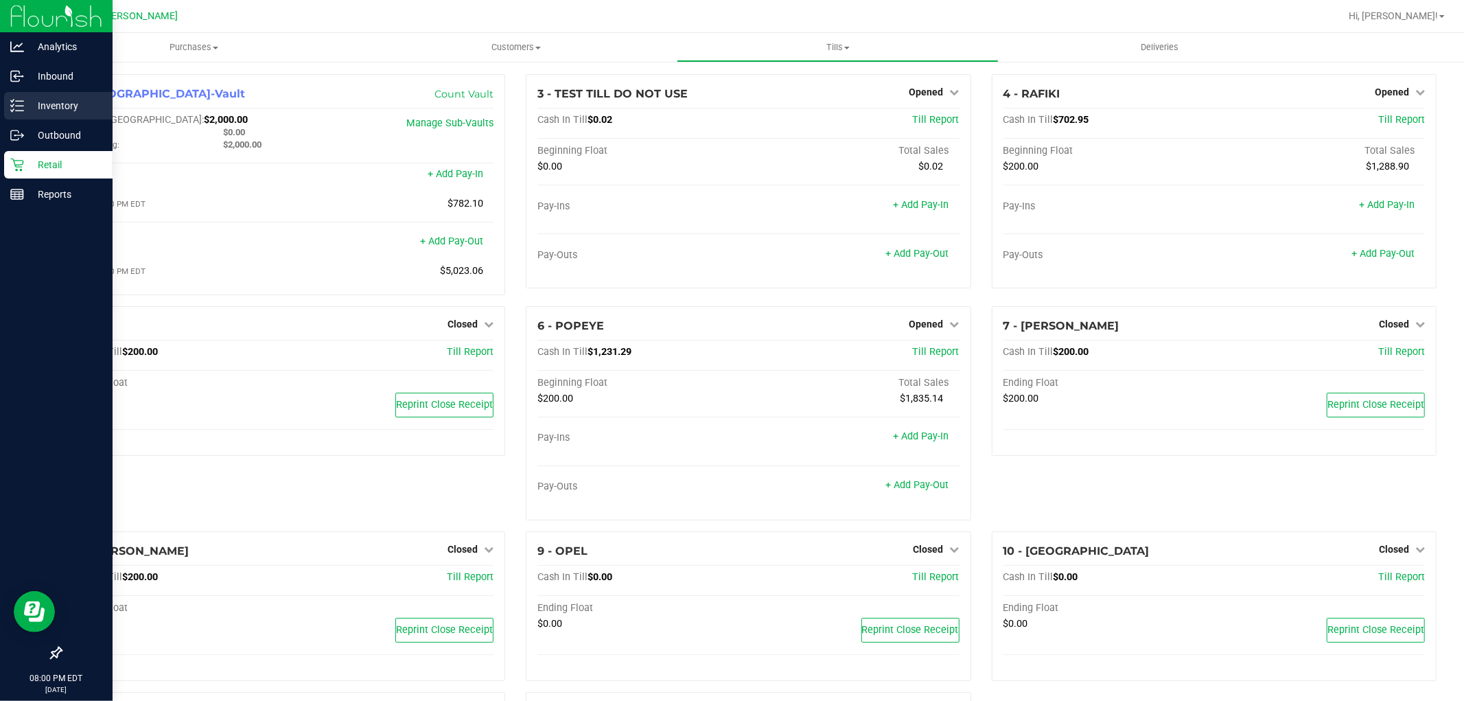
click at [18, 111] on line at bounding box center [20, 111] width 8 height 0
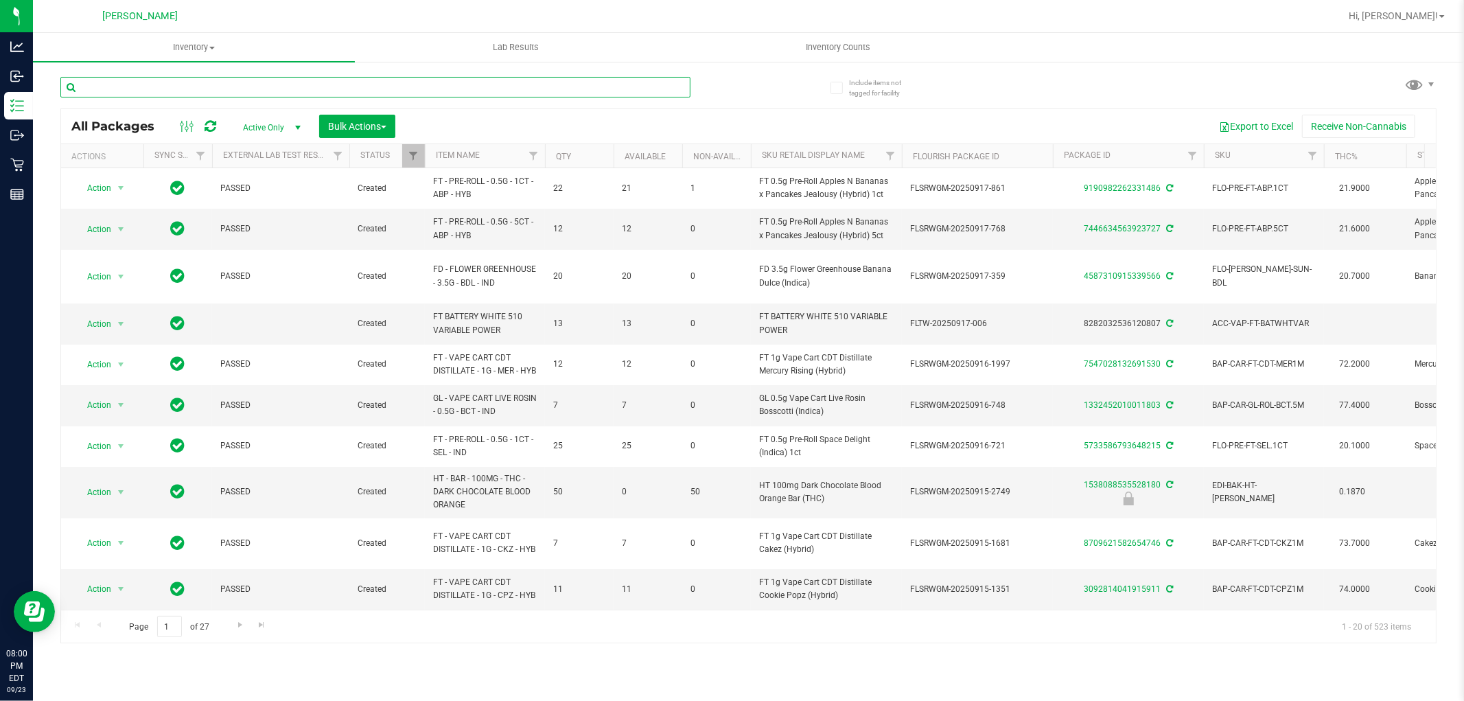
click at [216, 91] on input "text" at bounding box center [375, 87] width 630 height 21
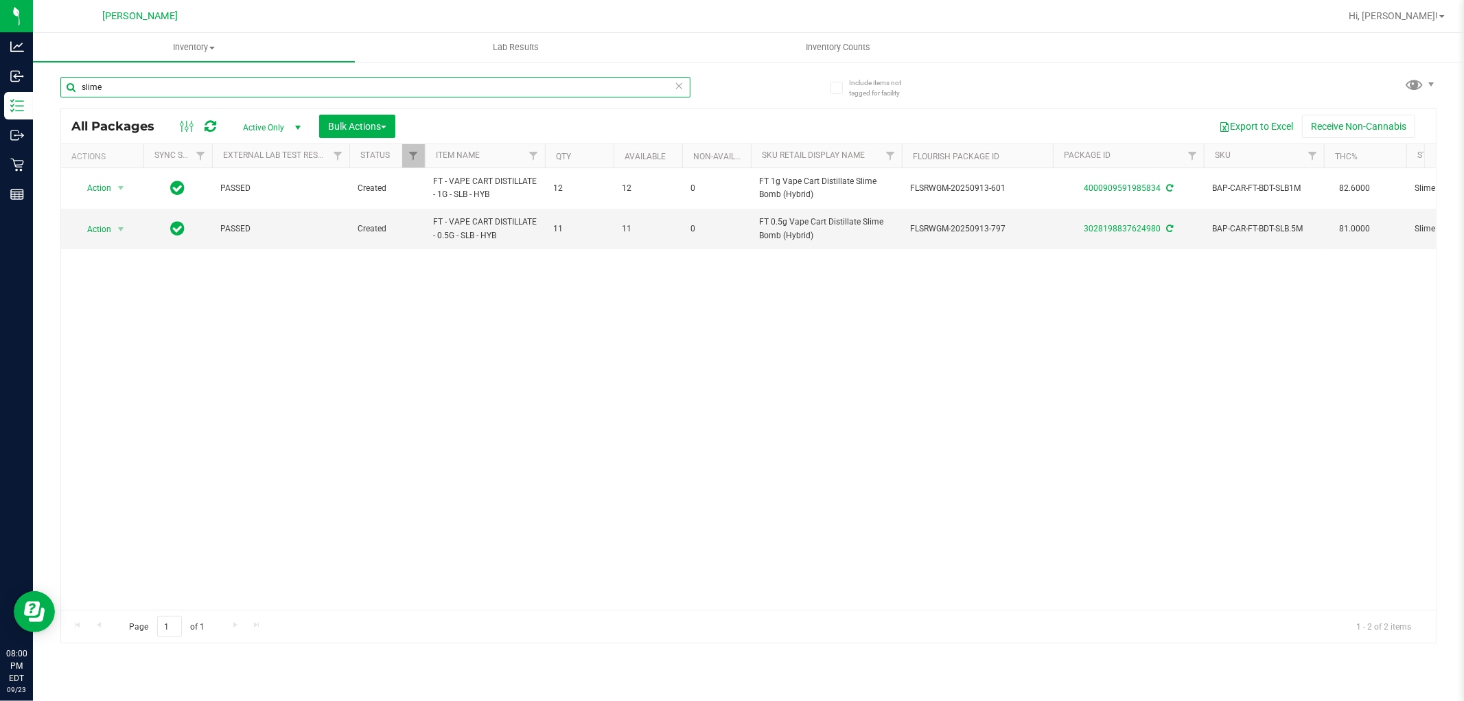
type input "slime"
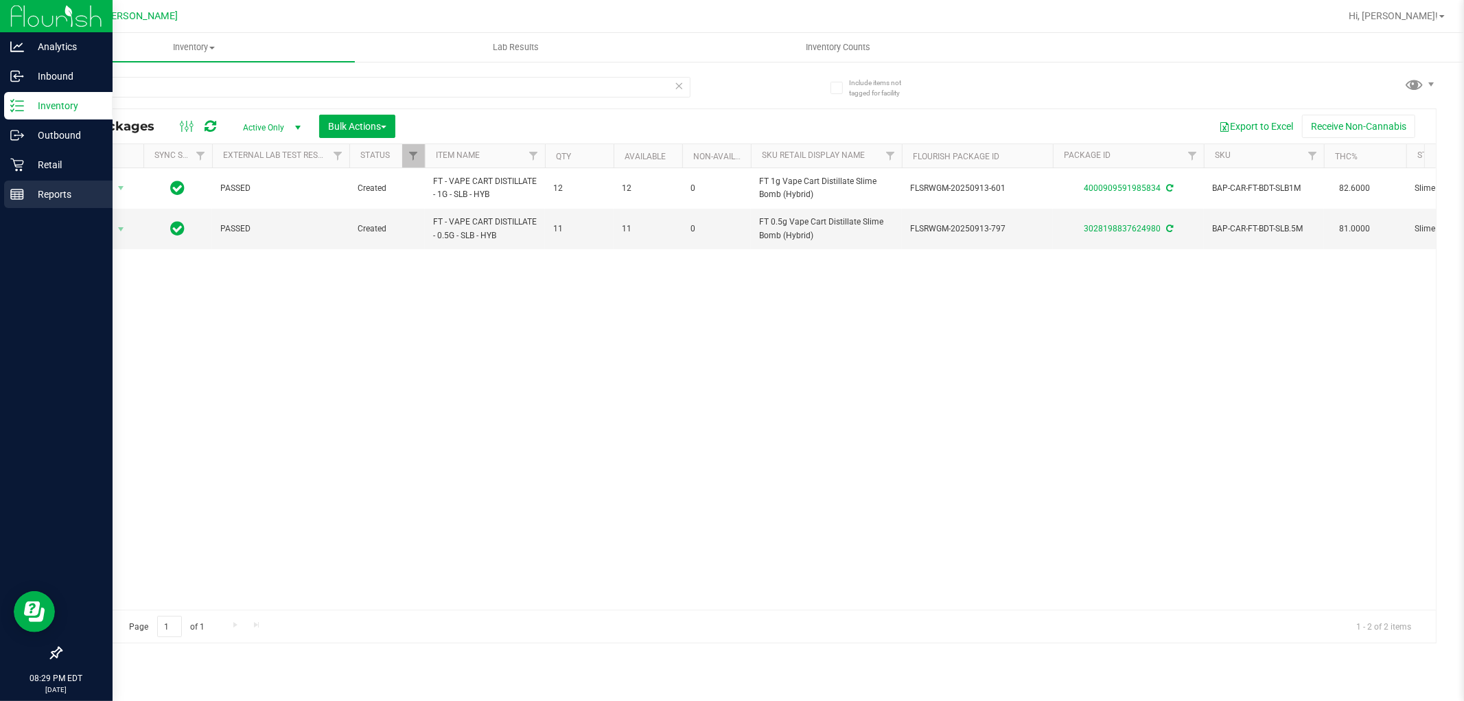
click at [31, 196] on p "Reports" at bounding box center [65, 194] width 82 height 16
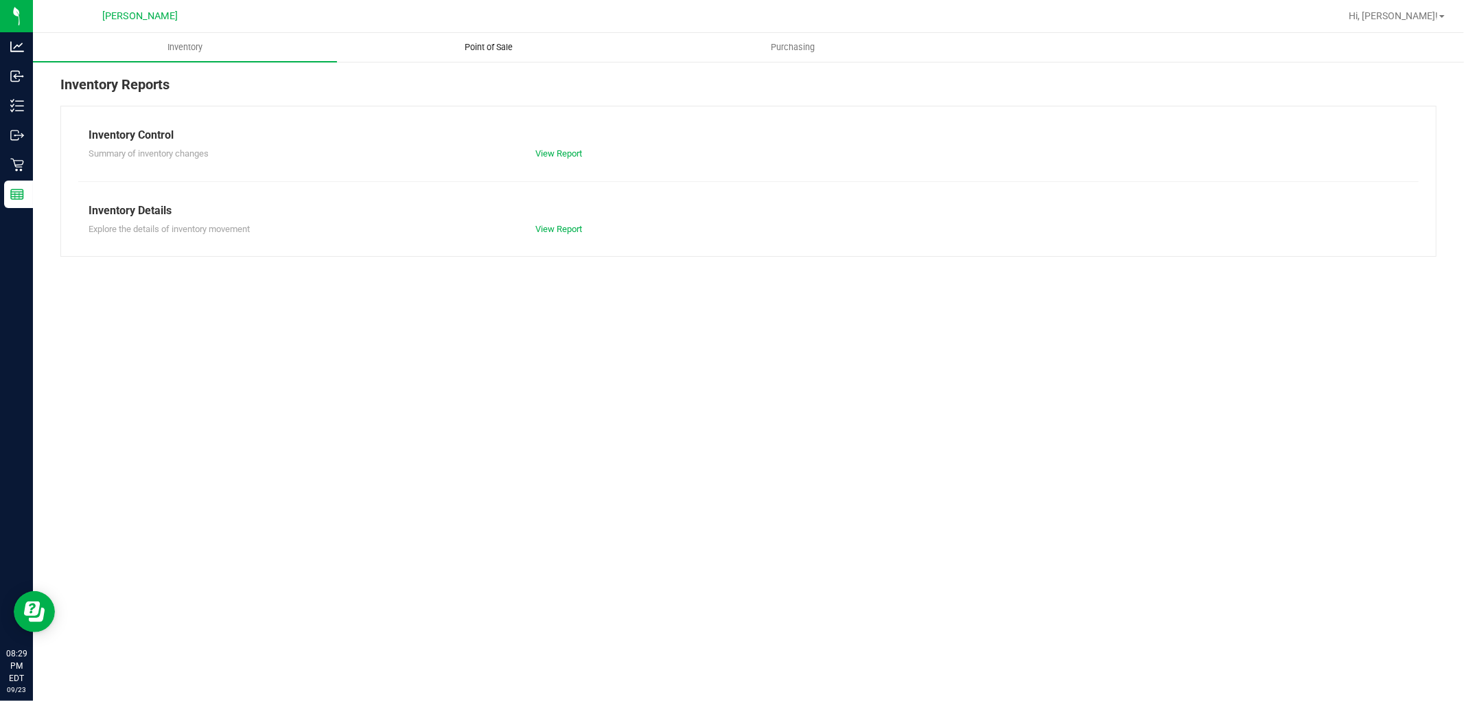
click at [501, 48] on span "Point of Sale" at bounding box center [489, 47] width 85 height 12
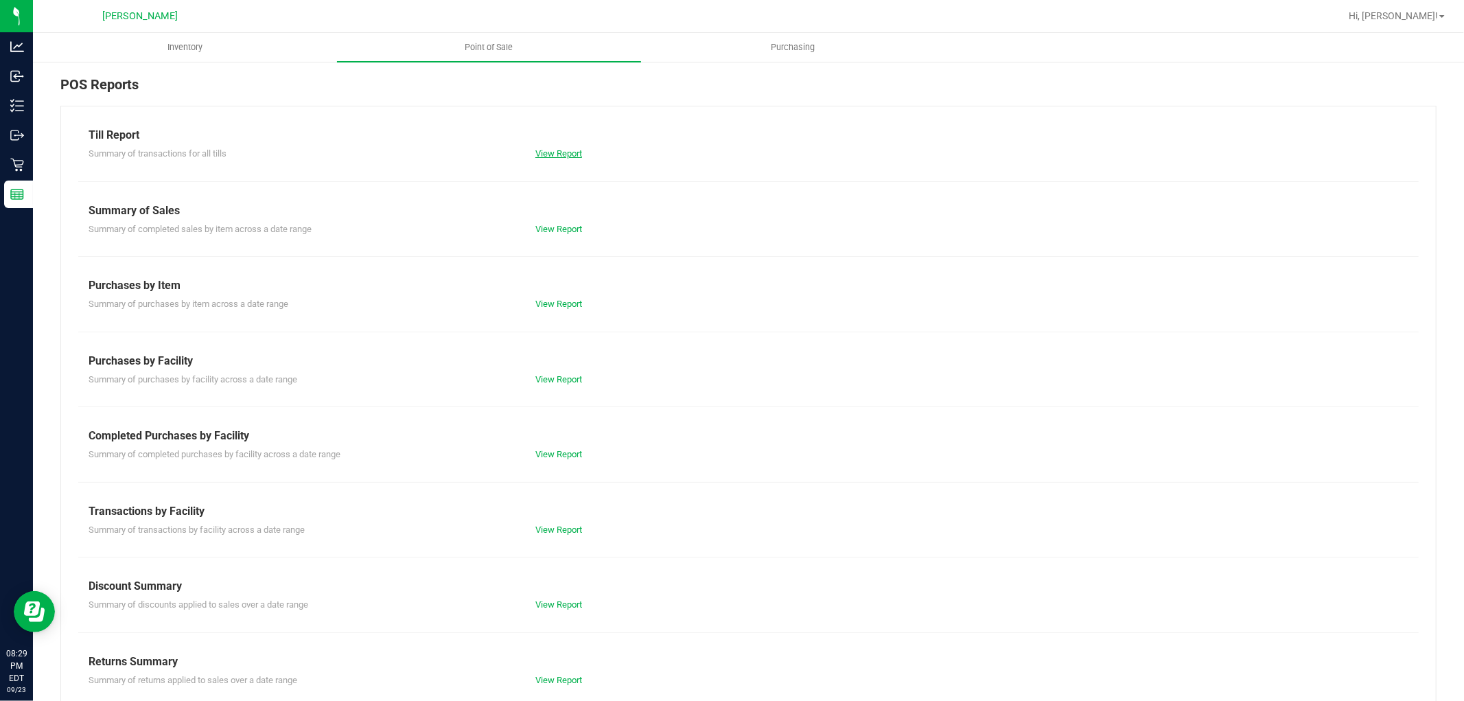
click at [542, 151] on link "View Report" at bounding box center [558, 153] width 47 height 10
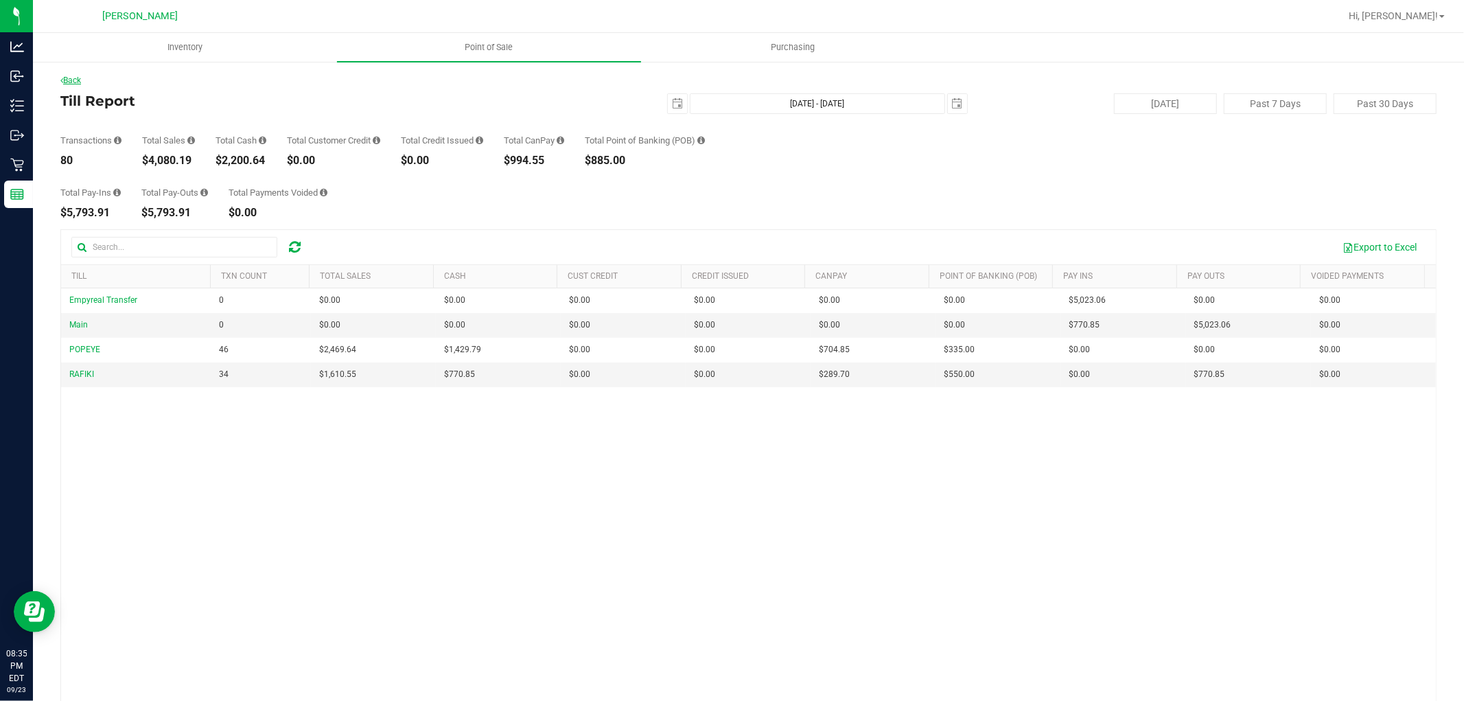
click at [65, 78] on link "Back" at bounding box center [70, 81] width 21 height 10
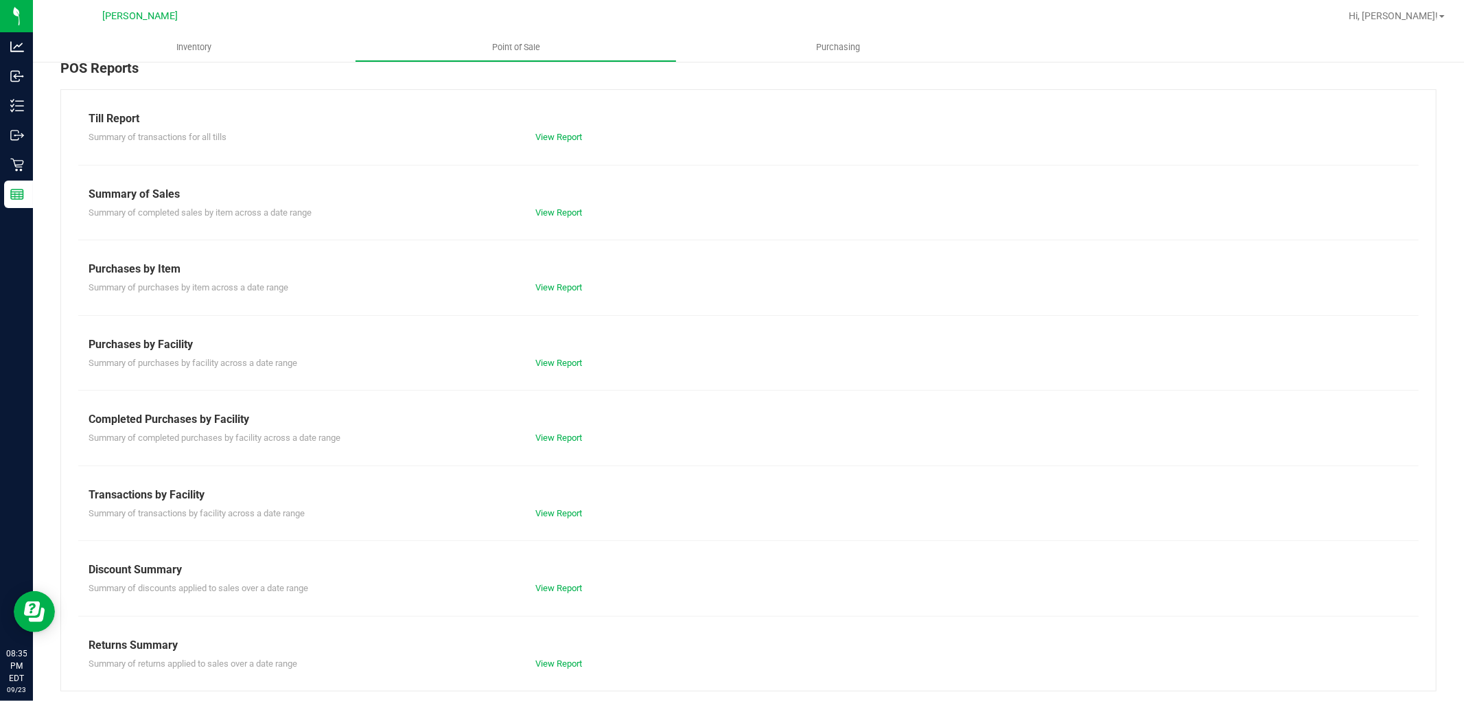
scroll to position [21, 0]
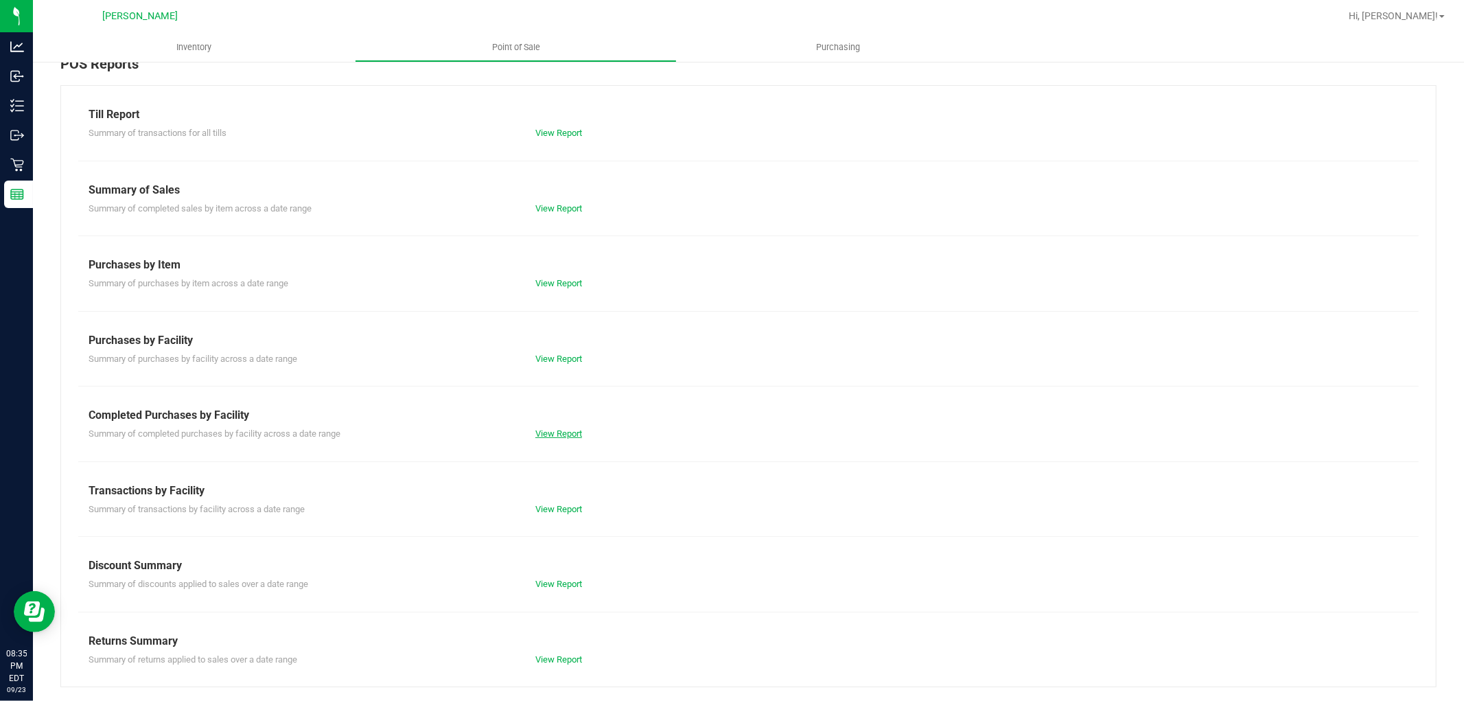
click at [559, 431] on link "View Report" at bounding box center [558, 433] width 47 height 10
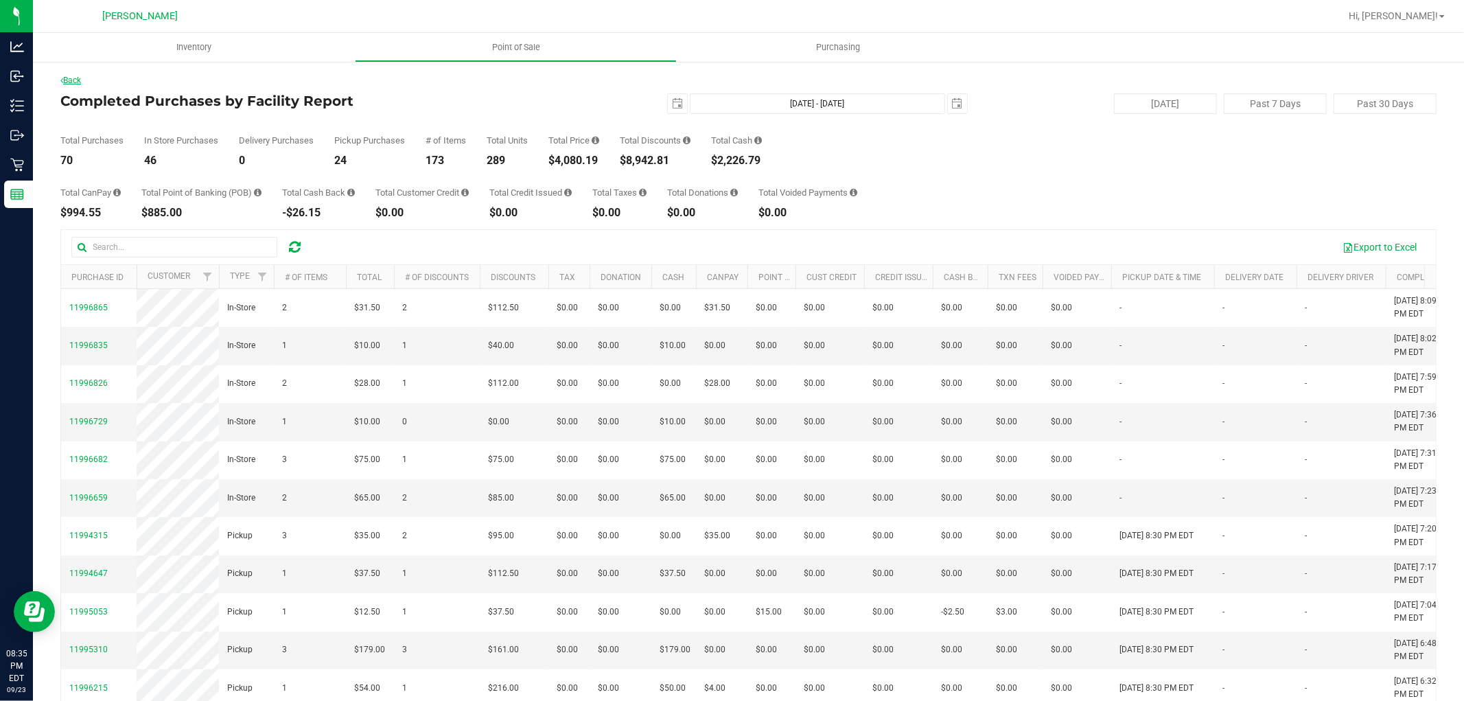
click at [70, 77] on link "Back" at bounding box center [70, 81] width 21 height 10
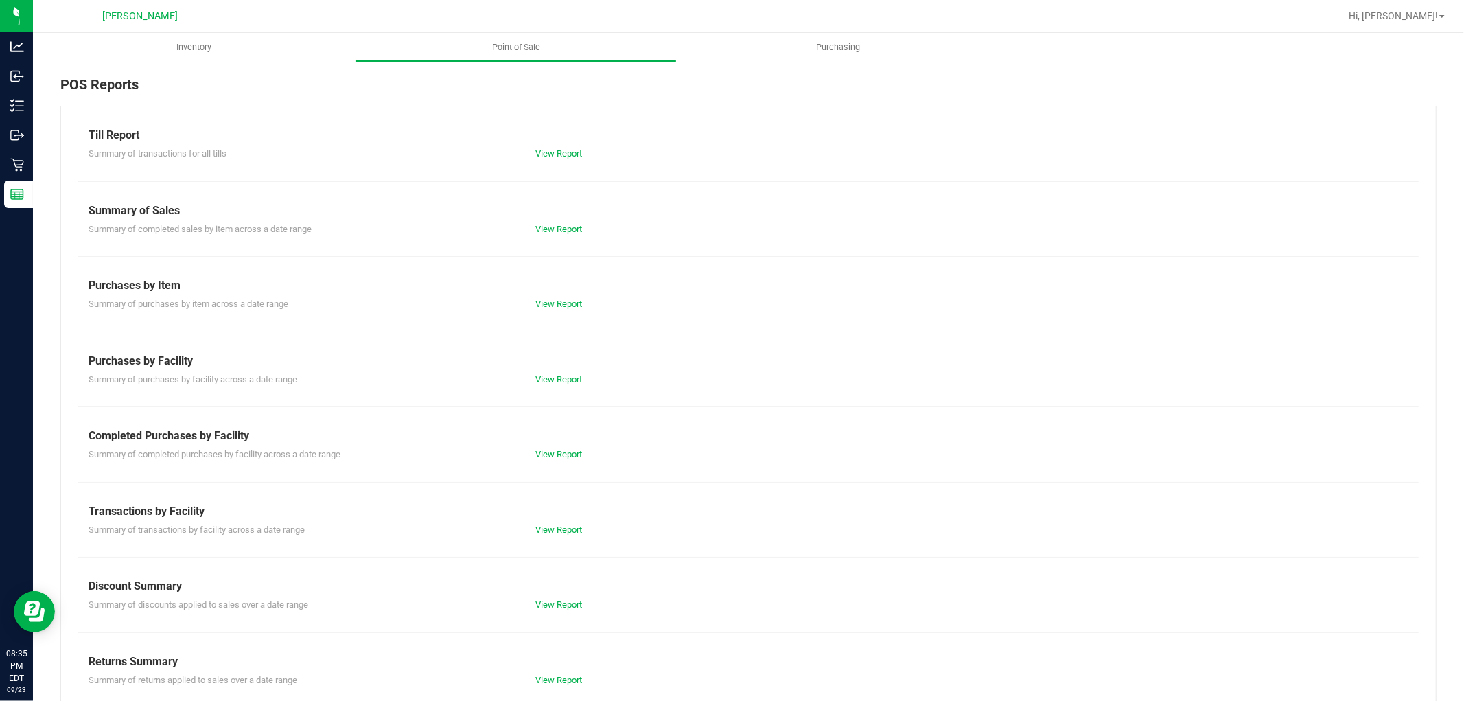
scroll to position [21, 0]
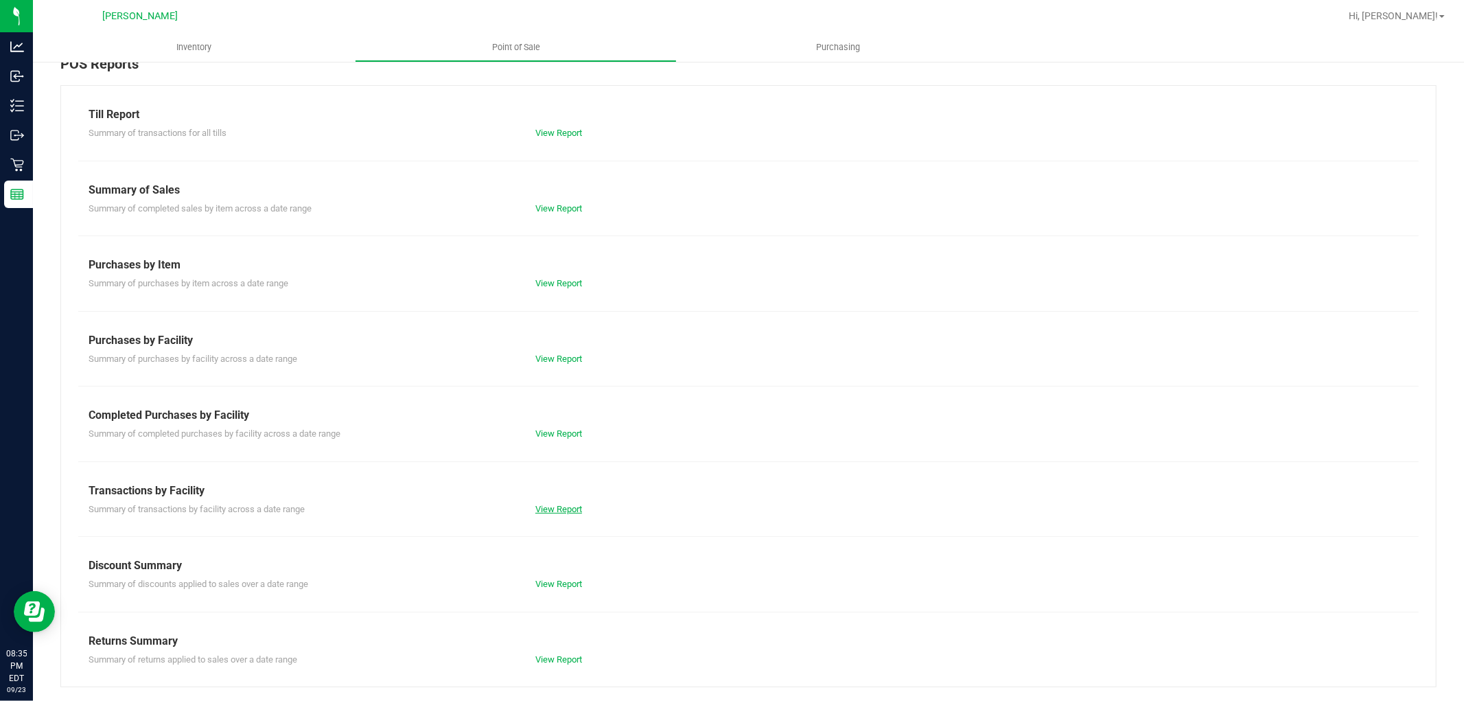
click at [549, 504] on link "View Report" at bounding box center [558, 509] width 47 height 10
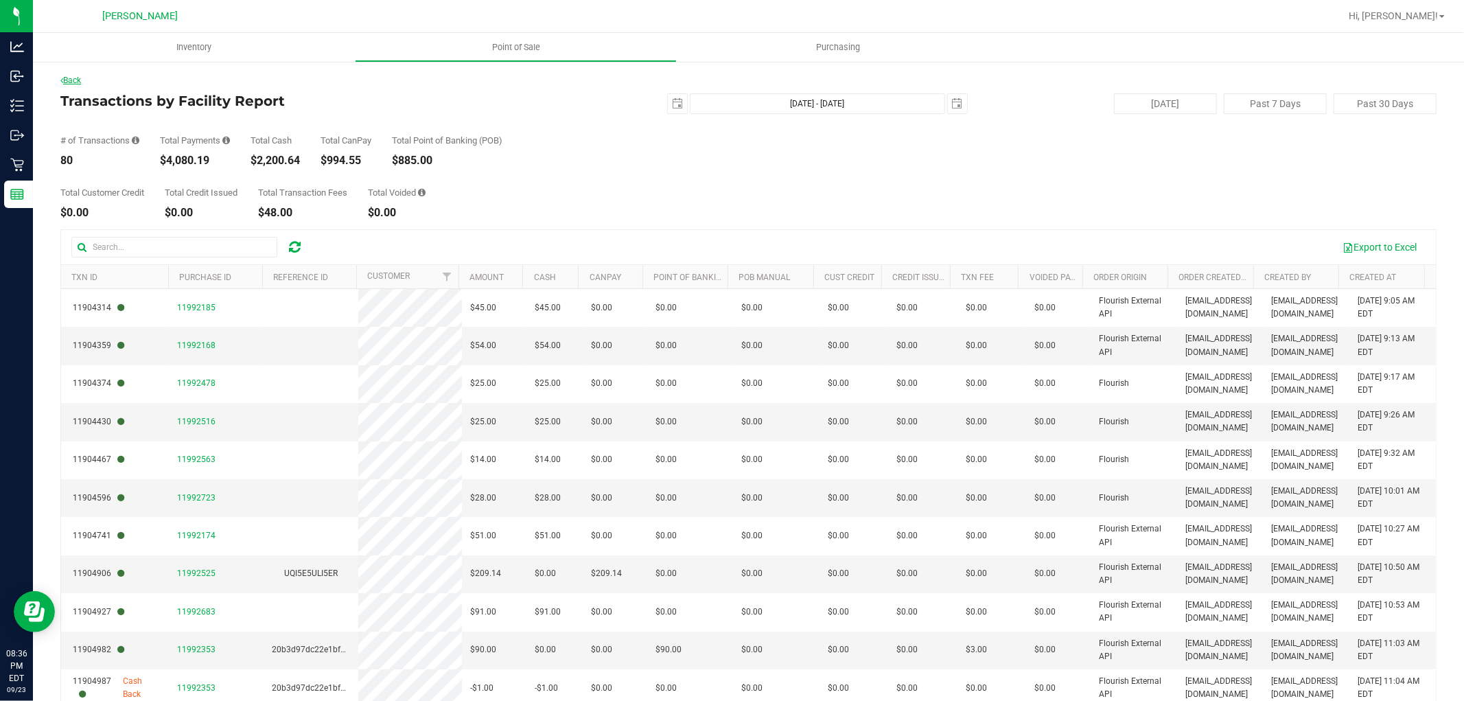
click at [65, 76] on link "Back" at bounding box center [70, 81] width 21 height 10
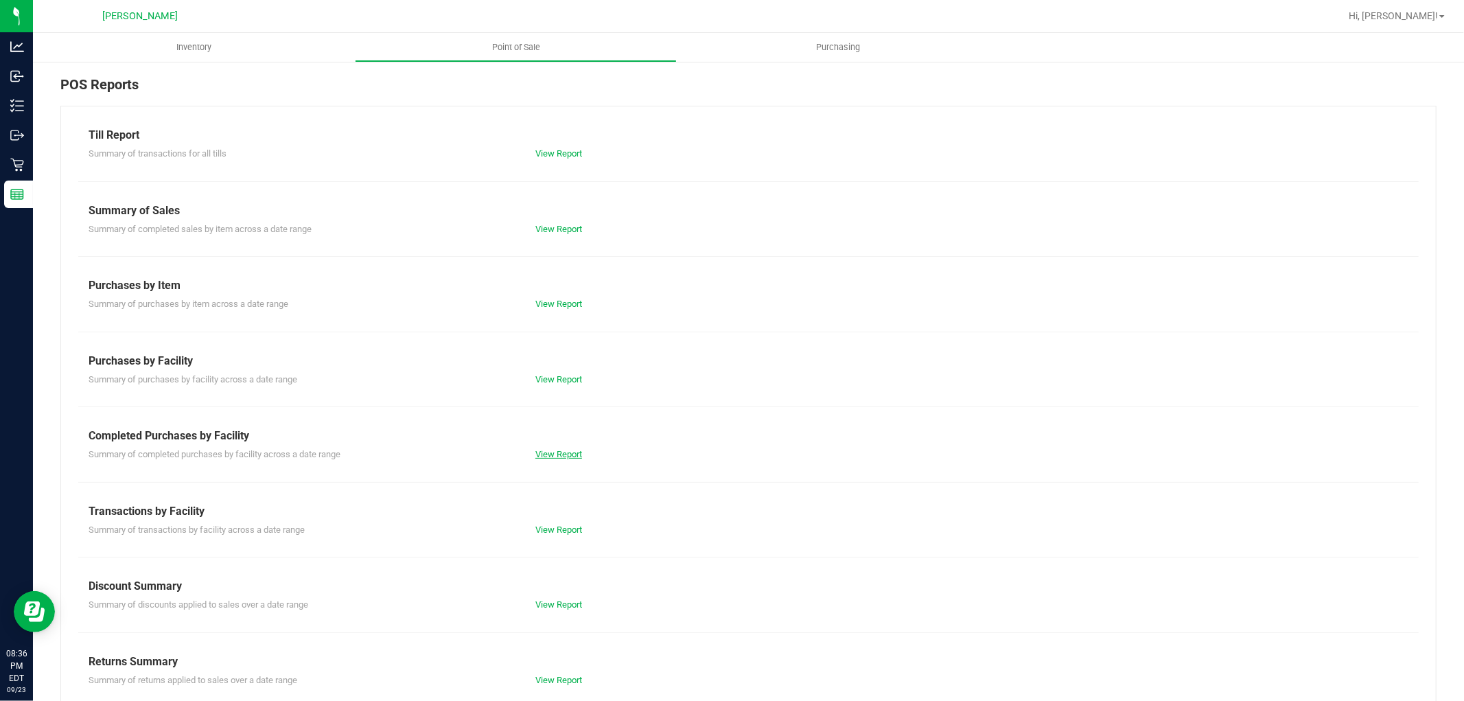
click at [546, 449] on link "View Report" at bounding box center [558, 454] width 47 height 10
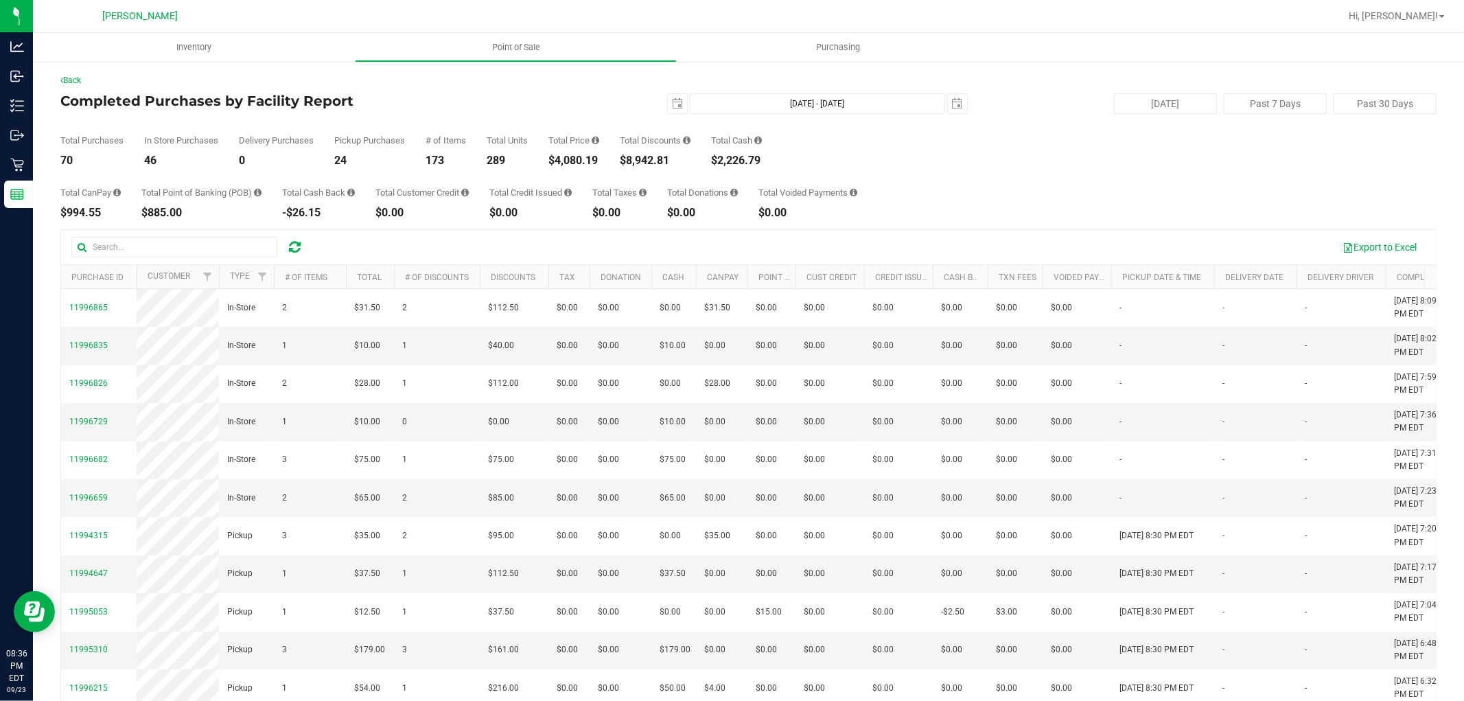
click at [578, 159] on div "$4,080.19" at bounding box center [573, 160] width 51 height 11
copy div "4,080.19"
click at [653, 165] on div "$8,942.81" at bounding box center [655, 160] width 71 height 11
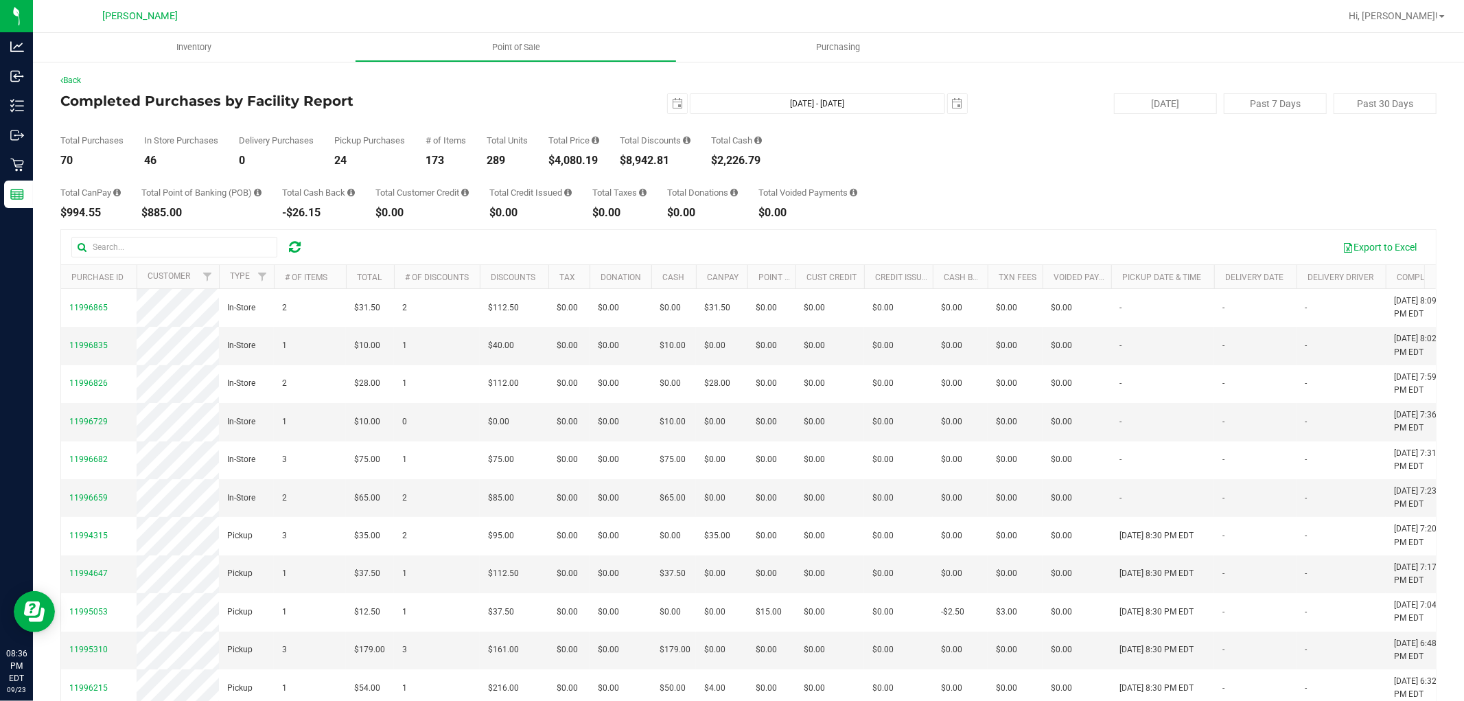
copy div "8,942.81"
click at [672, 99] on span "select" at bounding box center [677, 103] width 11 height 11
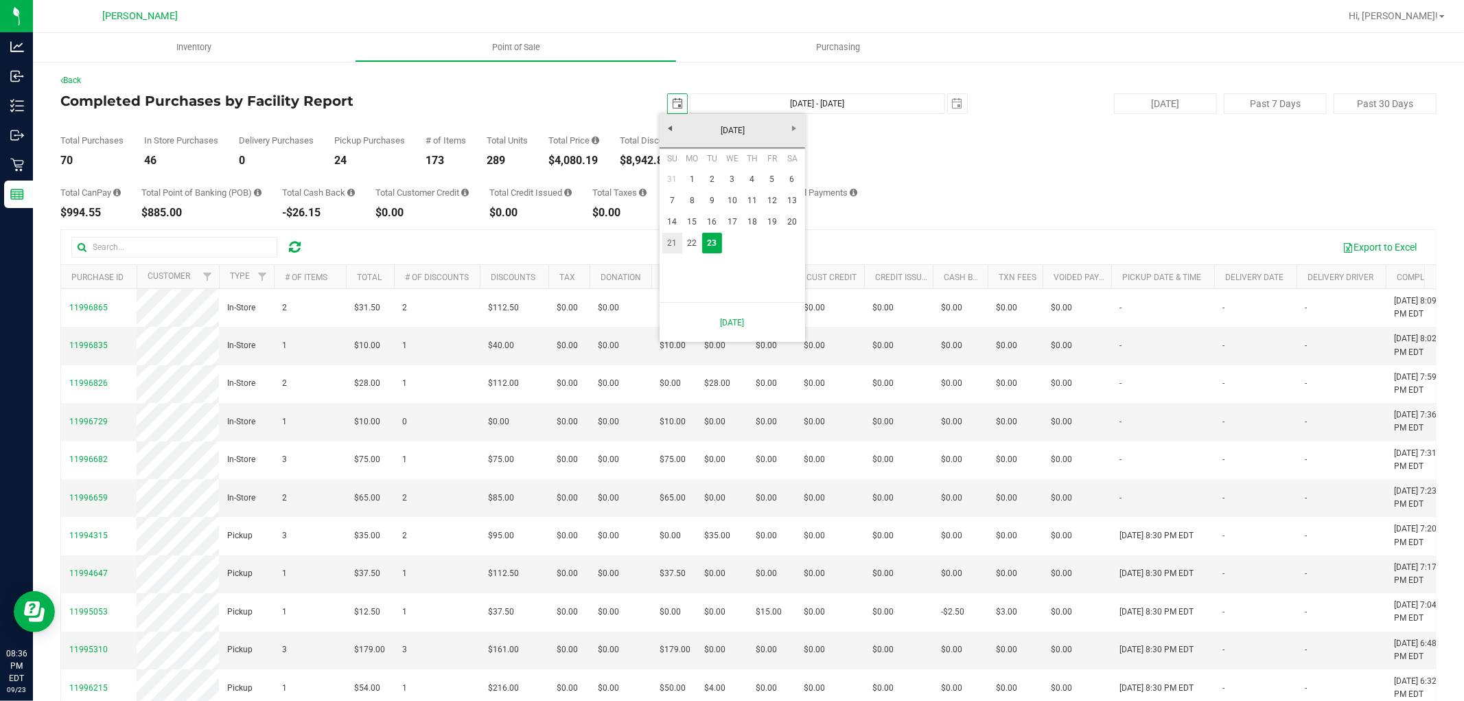
click at [671, 235] on link "21" at bounding box center [672, 243] width 20 height 21
type input "2025-09-21"
type input "Sep 21, 2025 - Sep 23, 2025"
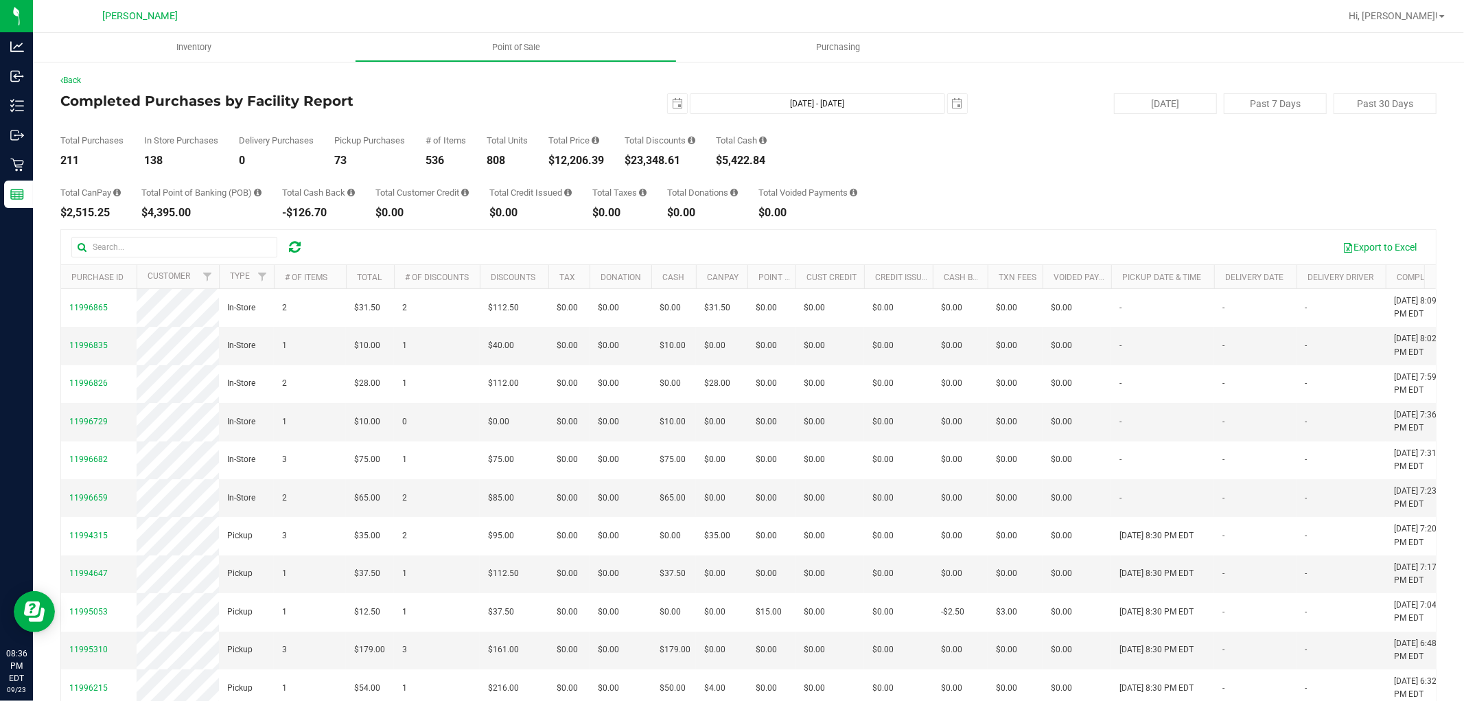
click at [588, 165] on div "$12,206.39" at bounding box center [576, 160] width 56 height 11
copy div "12,206.39"
click at [673, 108] on span "select" at bounding box center [677, 103] width 11 height 11
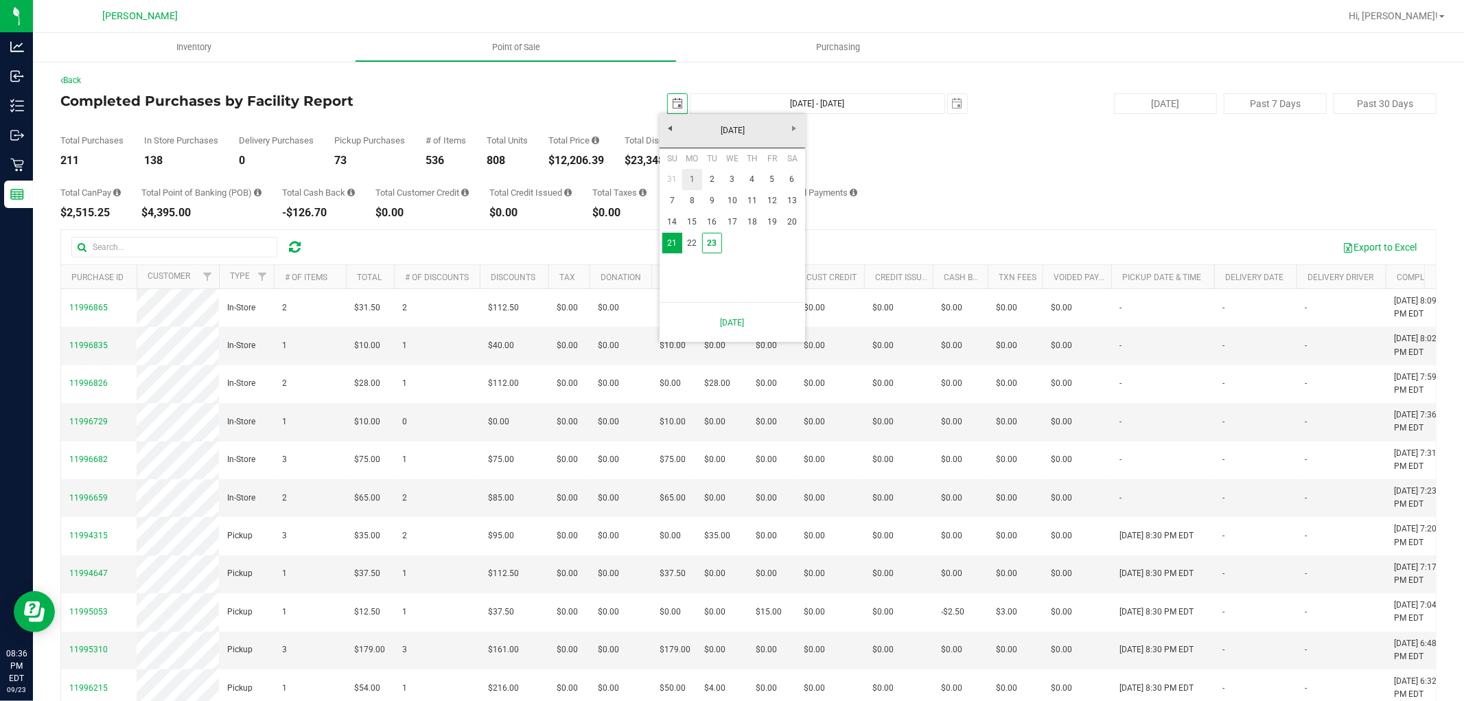
click at [698, 174] on link "1" at bounding box center [692, 179] width 20 height 21
type input "2025-09-01"
type input "Sep 1, 2025 - Sep 23, 2025"
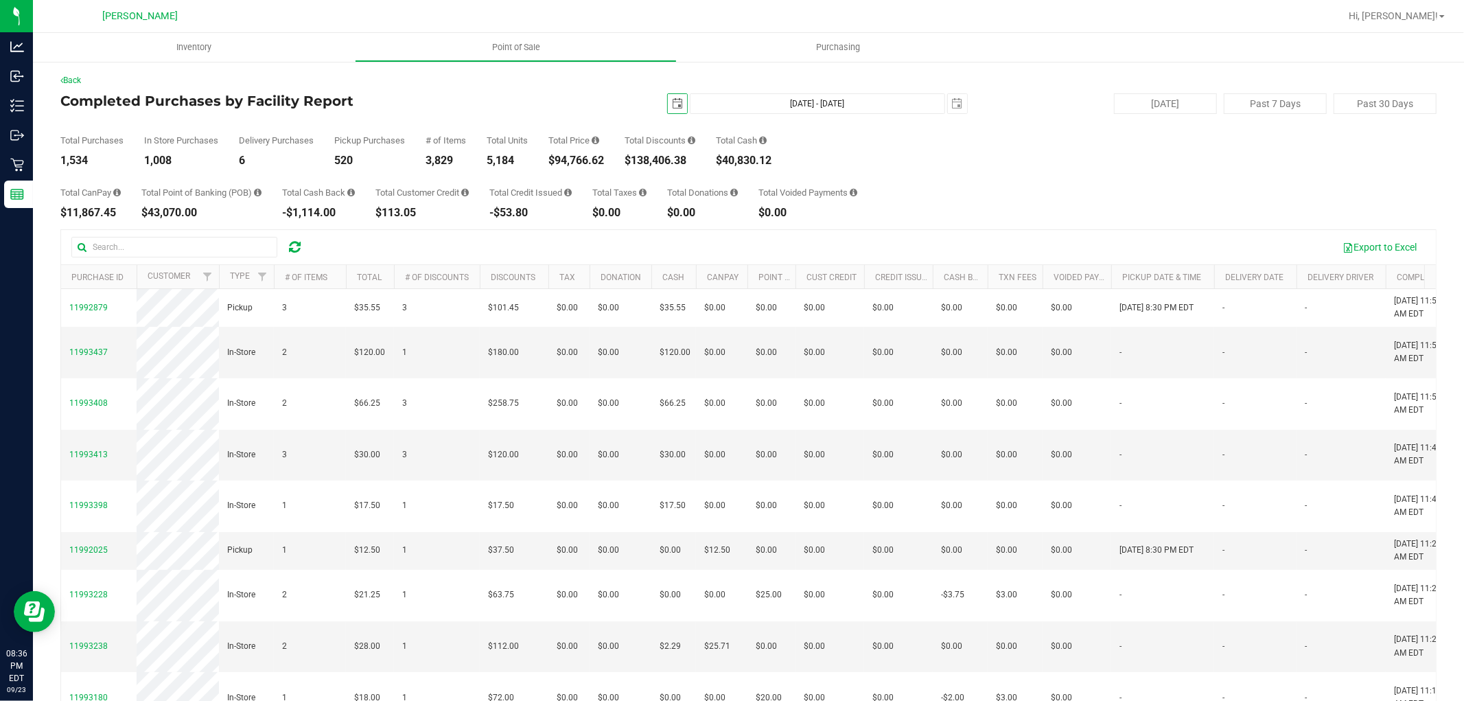
click at [568, 163] on div "$94,766.62" at bounding box center [576, 160] width 56 height 11
copy div "94,766.62"
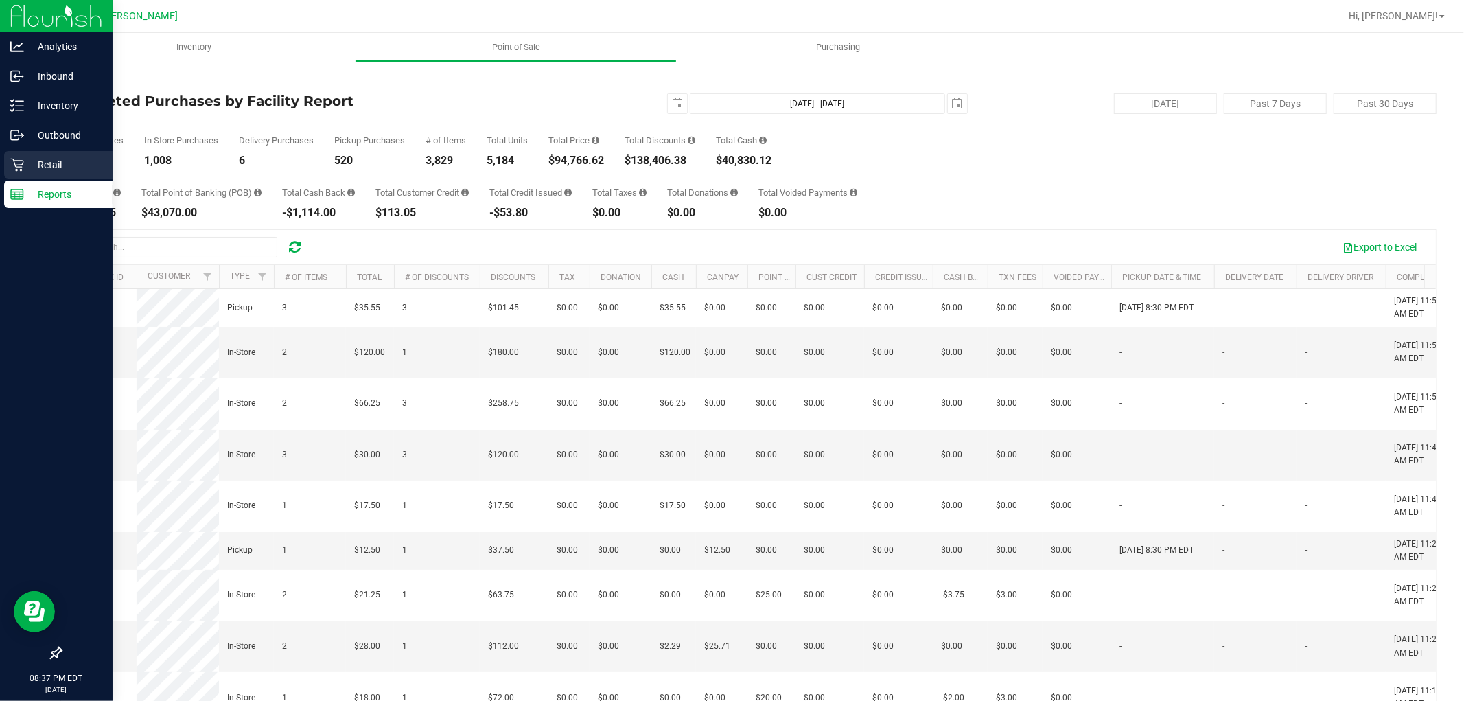
click at [43, 165] on p "Retail" at bounding box center [65, 164] width 82 height 16
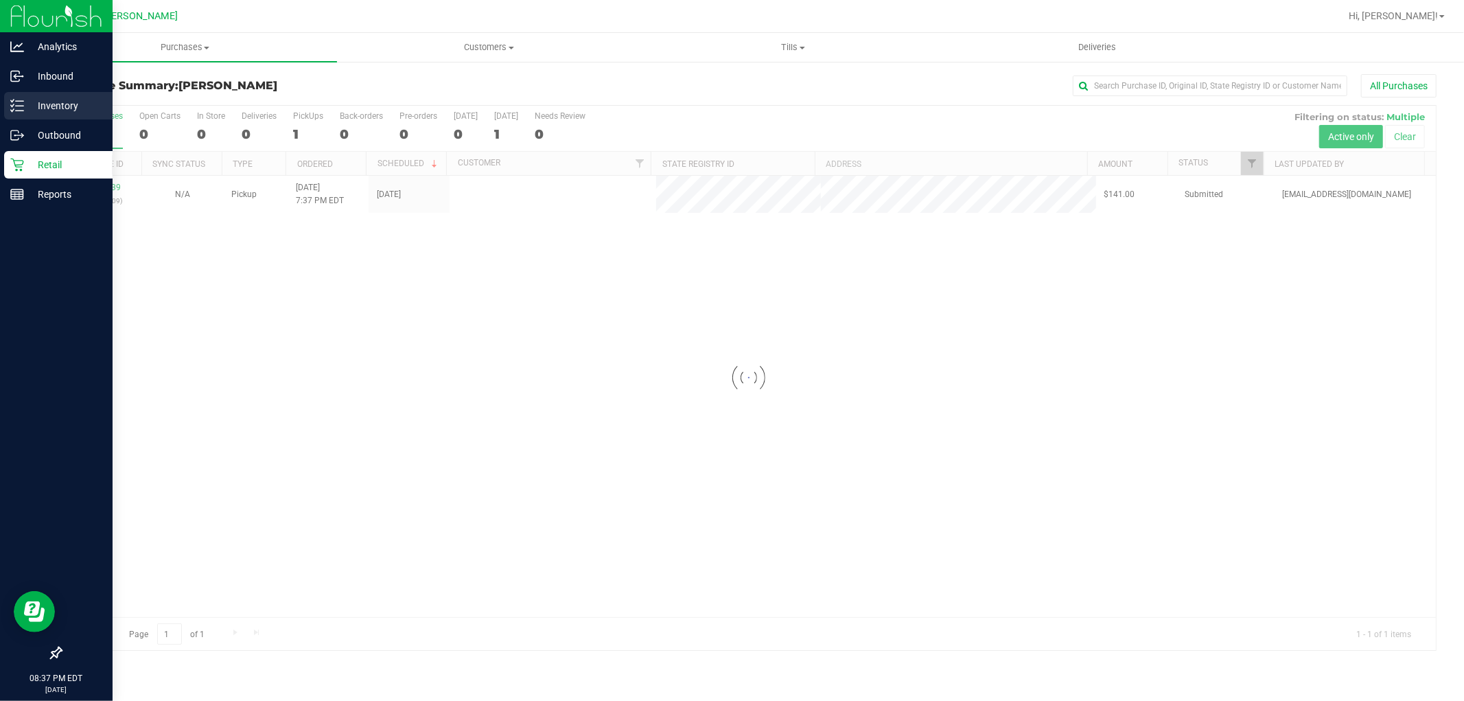
click at [30, 92] on div "Inventory" at bounding box center [58, 105] width 108 height 27
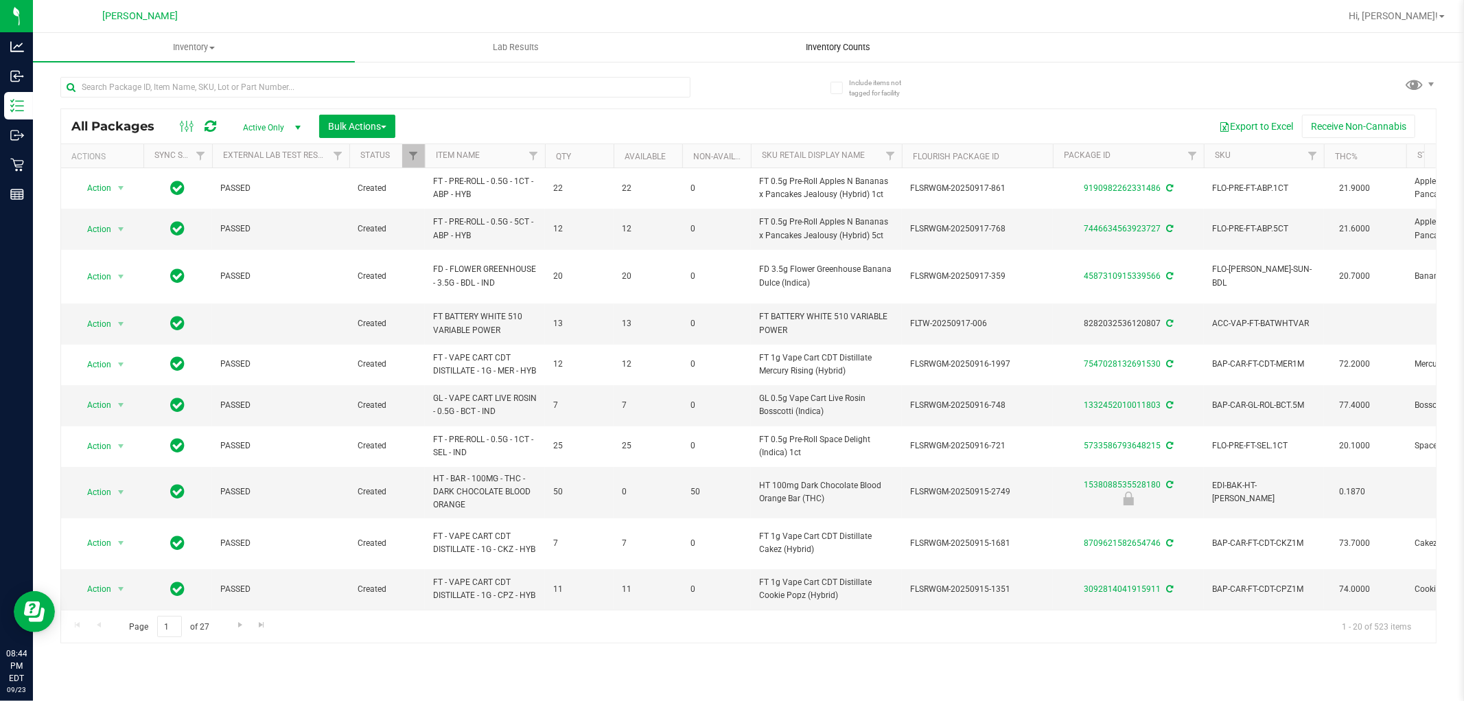
click at [833, 49] on span "Inventory Counts" at bounding box center [838, 47] width 102 height 12
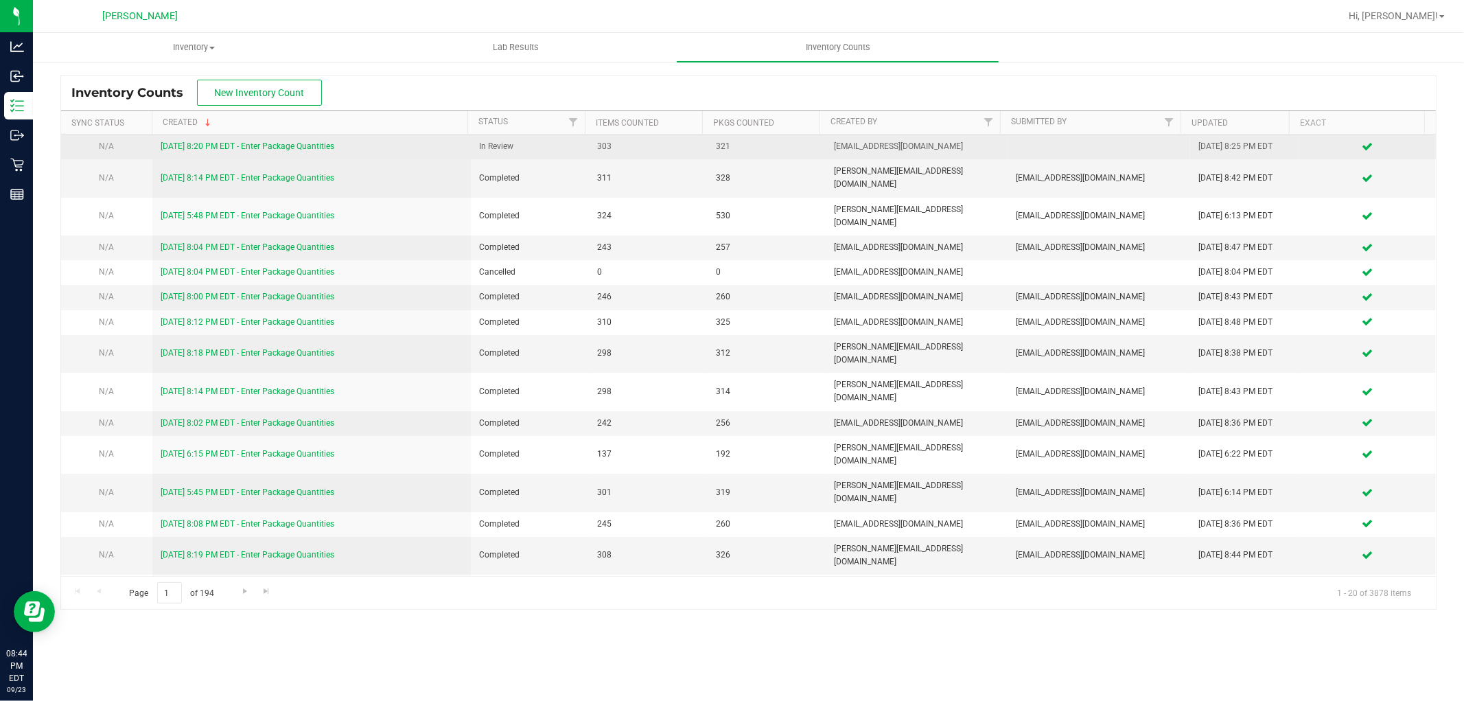
click at [295, 148] on link "9/23/25 8:20 PM EDT - Enter Package Quantities" at bounding box center [248, 146] width 174 height 10
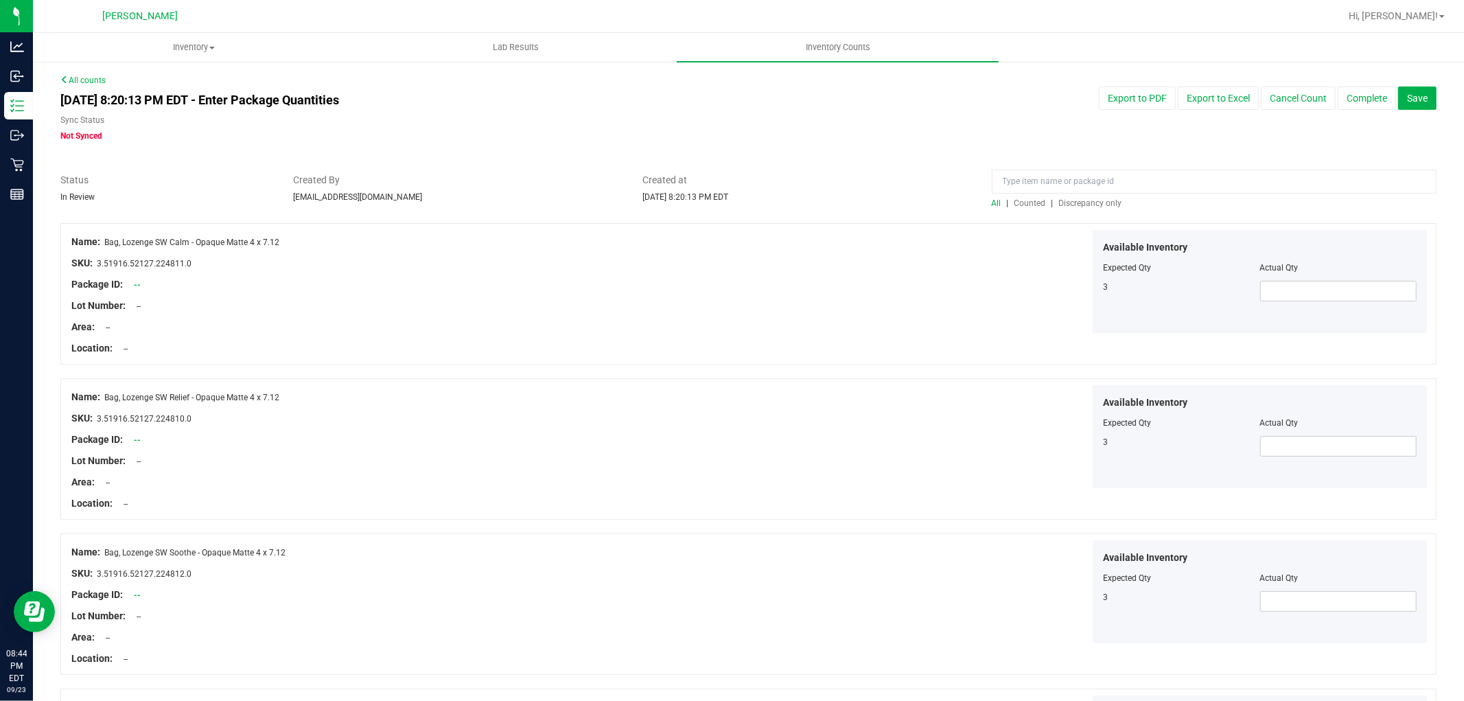
click at [1092, 203] on span "Discrepancy only" at bounding box center [1090, 203] width 63 height 10
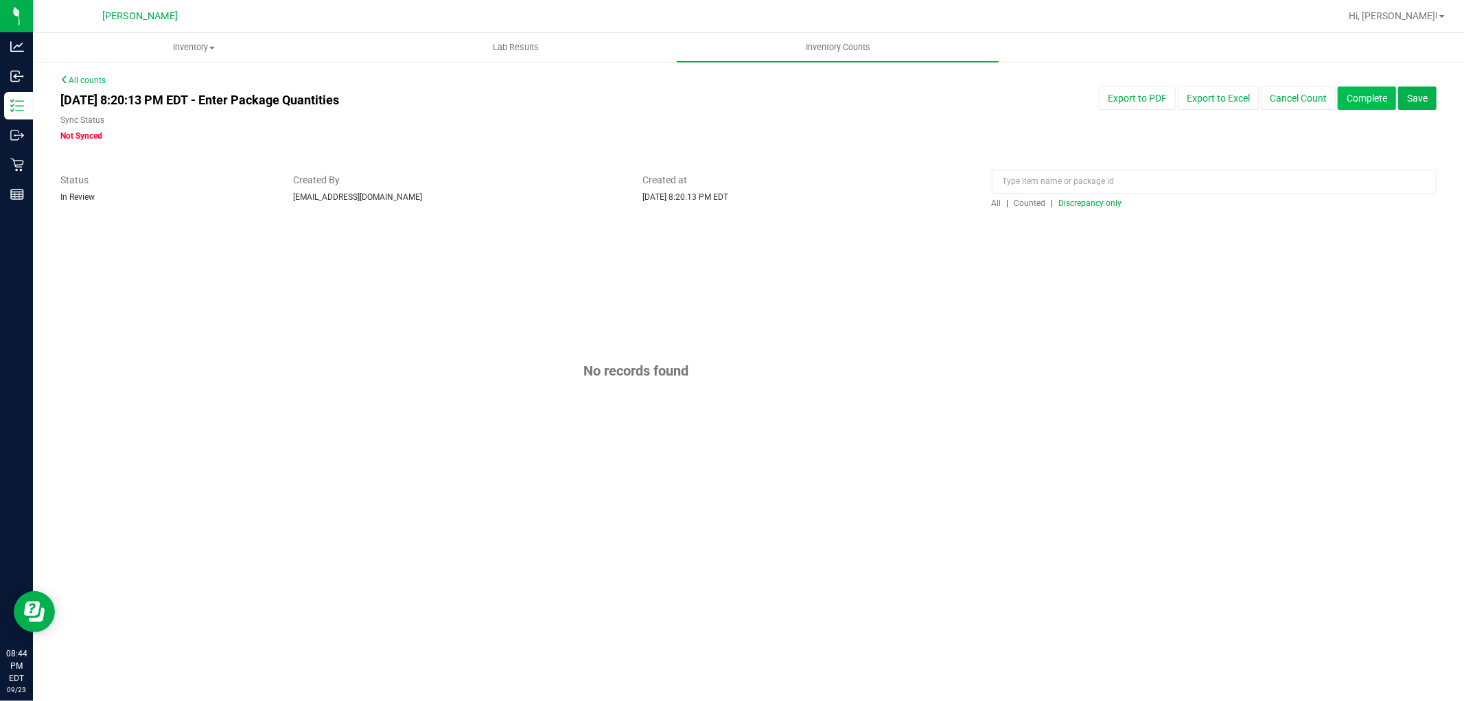
click at [1388, 92] on button "Complete" at bounding box center [1367, 97] width 58 height 23
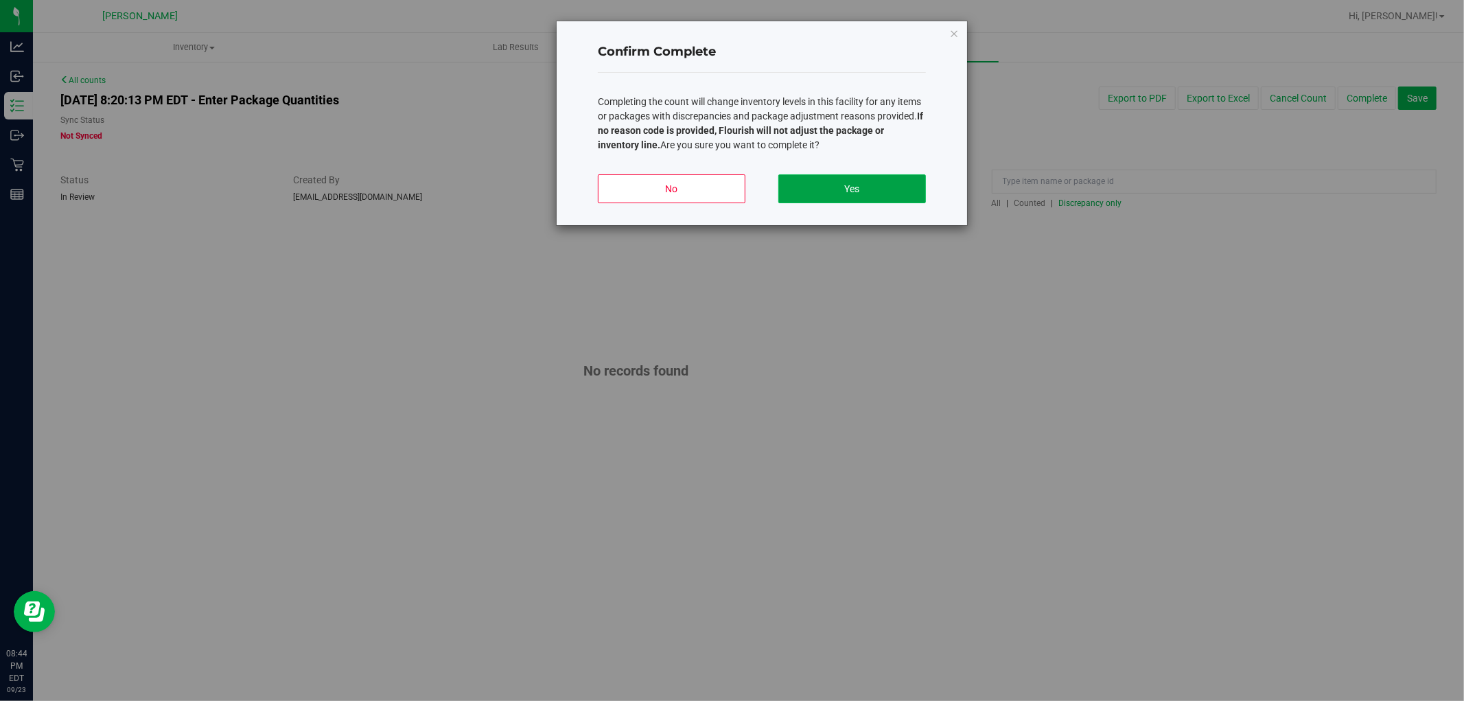
click at [842, 183] on button "Yes" at bounding box center [852, 188] width 148 height 29
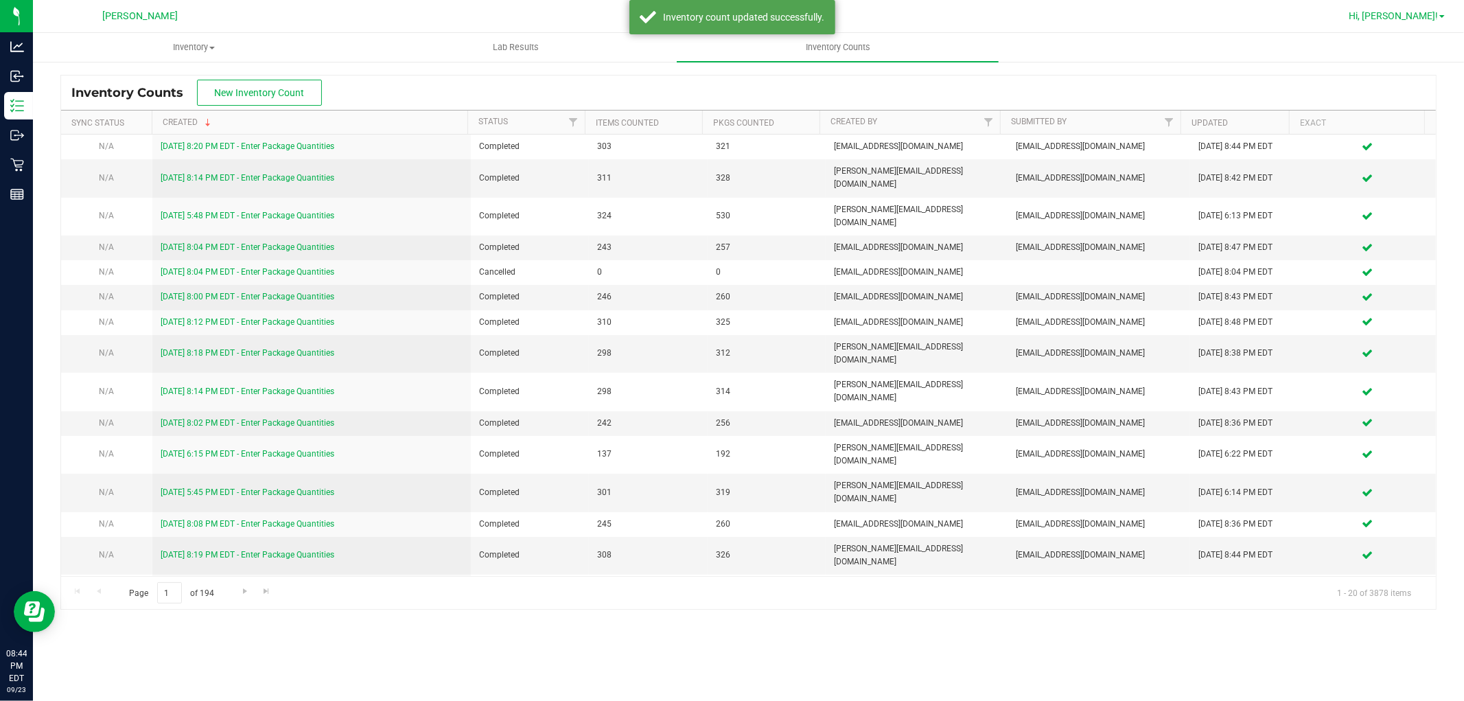
click at [1428, 10] on span "Hi, [PERSON_NAME]!" at bounding box center [1393, 15] width 89 height 11
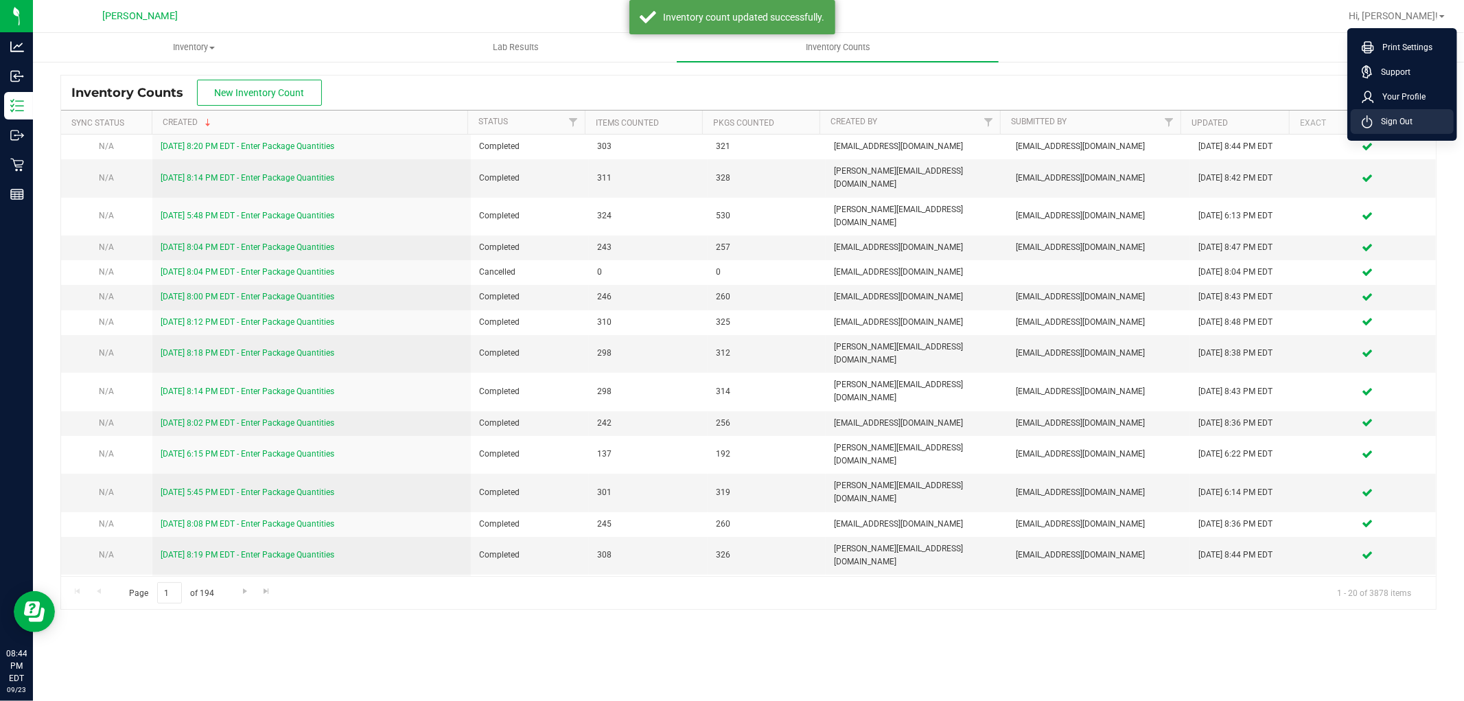
drag, startPoint x: 1399, startPoint y: 130, endPoint x: 1270, endPoint y: 115, distance: 129.9
click at [1398, 130] on li "Sign Out" at bounding box center [1402, 121] width 103 height 25
